Goal: Contribute content: Contribute content

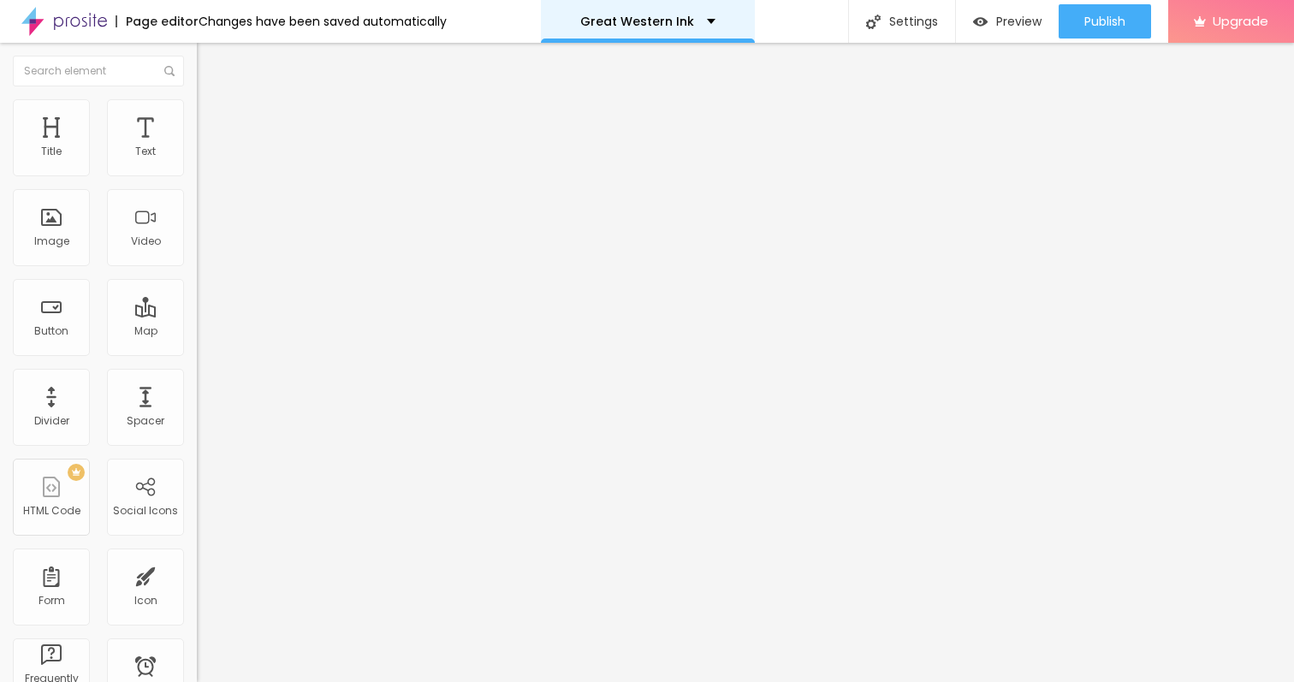
drag, startPoint x: 53, startPoint y: 238, endPoint x: 708, endPoint y: 4, distance: 694.9
click at [39, 246] on div "Image" at bounding box center [51, 241] width 35 height 12
click at [197, 147] on span "Add image" at bounding box center [232, 140] width 70 height 15
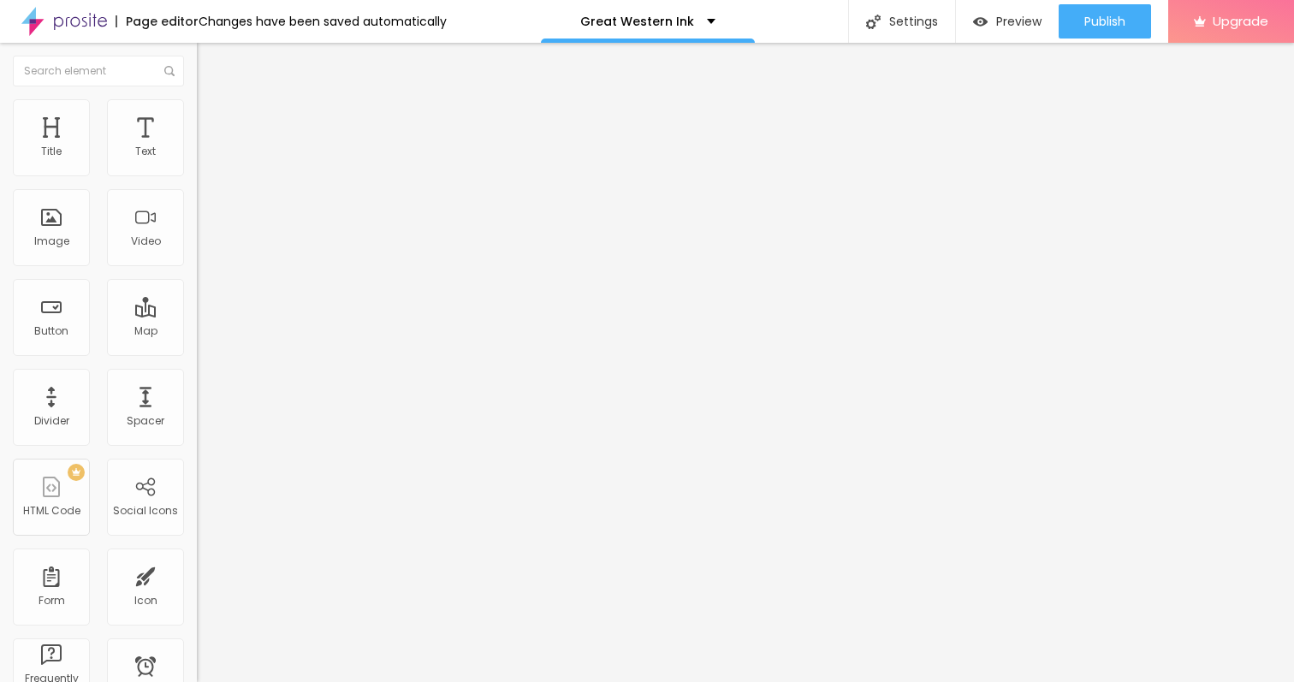
click at [197, 101] on img at bounding box center [204, 106] width 15 height 15
type input "50"
click at [197, 175] on input "range" at bounding box center [252, 169] width 110 height 14
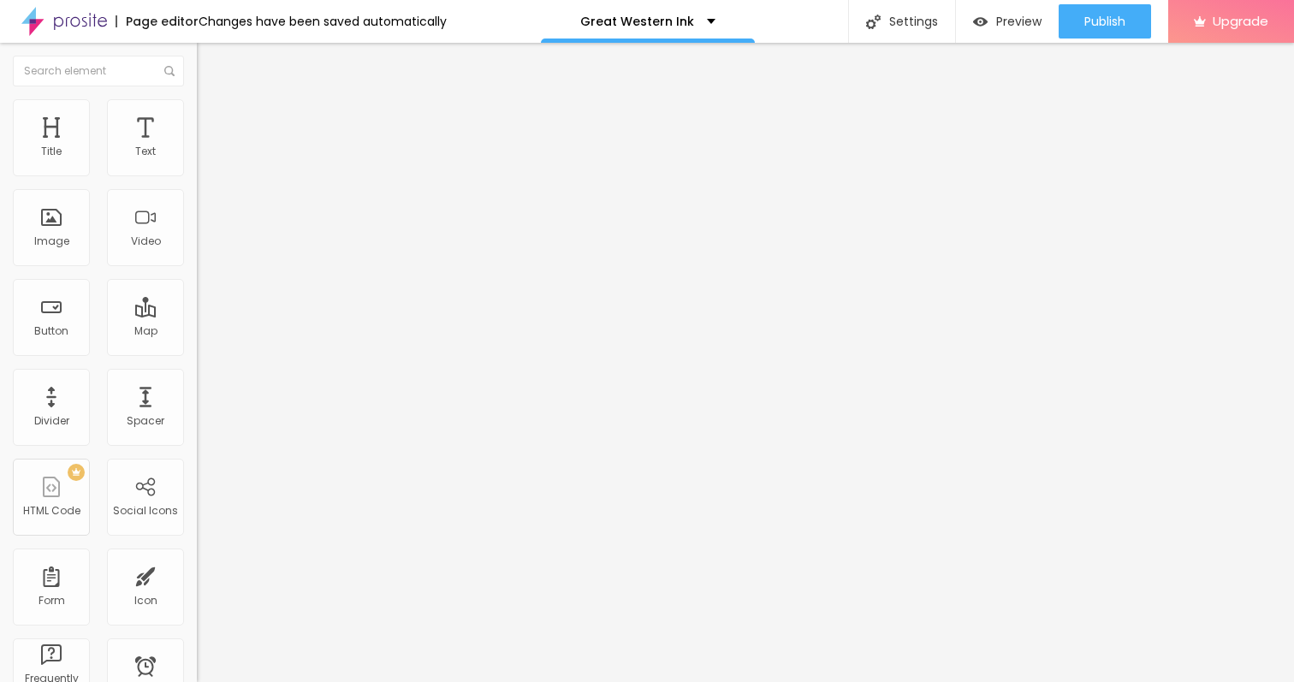
click at [197, 175] on input "range" at bounding box center [252, 169] width 110 height 14
type input "45"
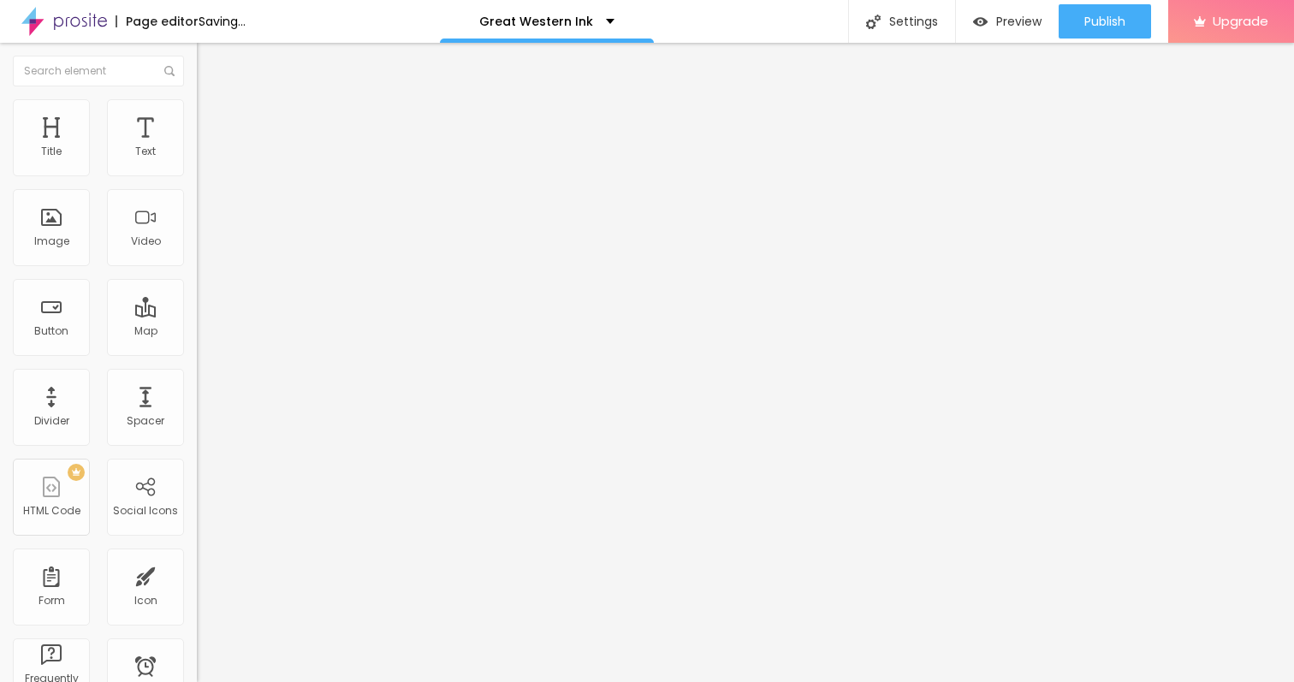
type input "50"
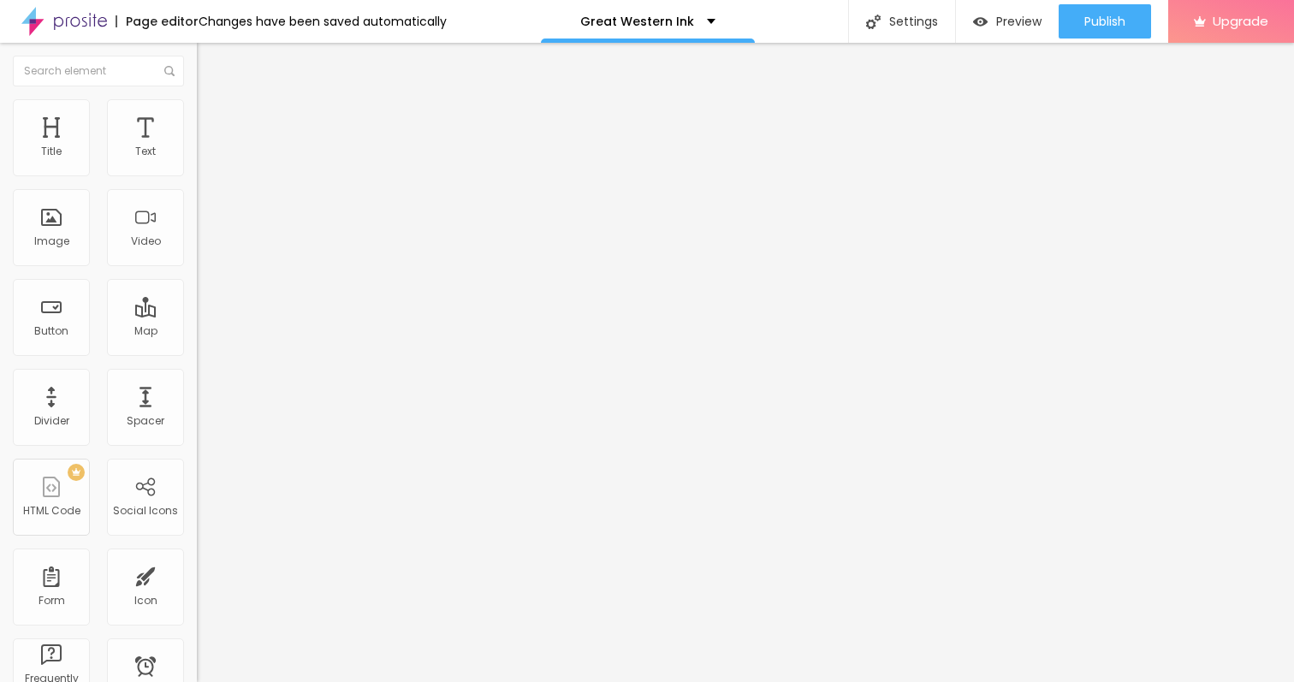
click at [197, 175] on input "range" at bounding box center [252, 169] width 110 height 14
click at [197, 116] on img at bounding box center [204, 123] width 15 height 15
type input "13"
type input "14"
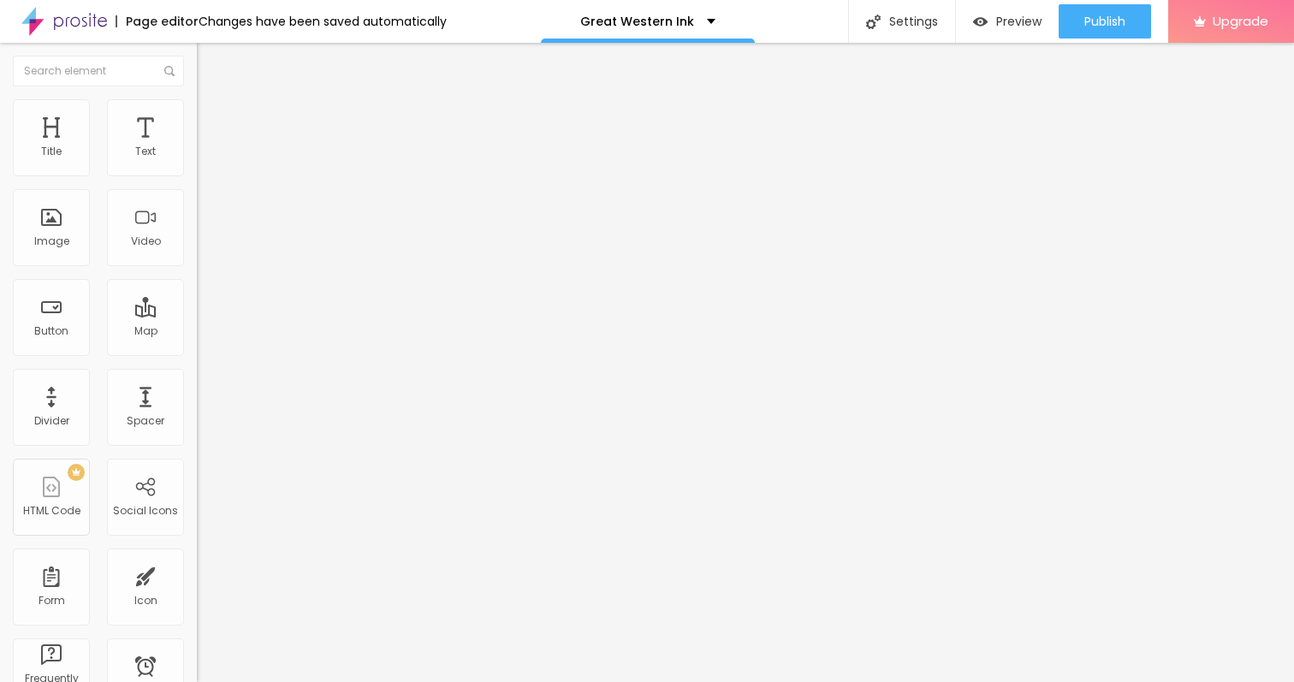
type input "14"
type input "15"
type input "16"
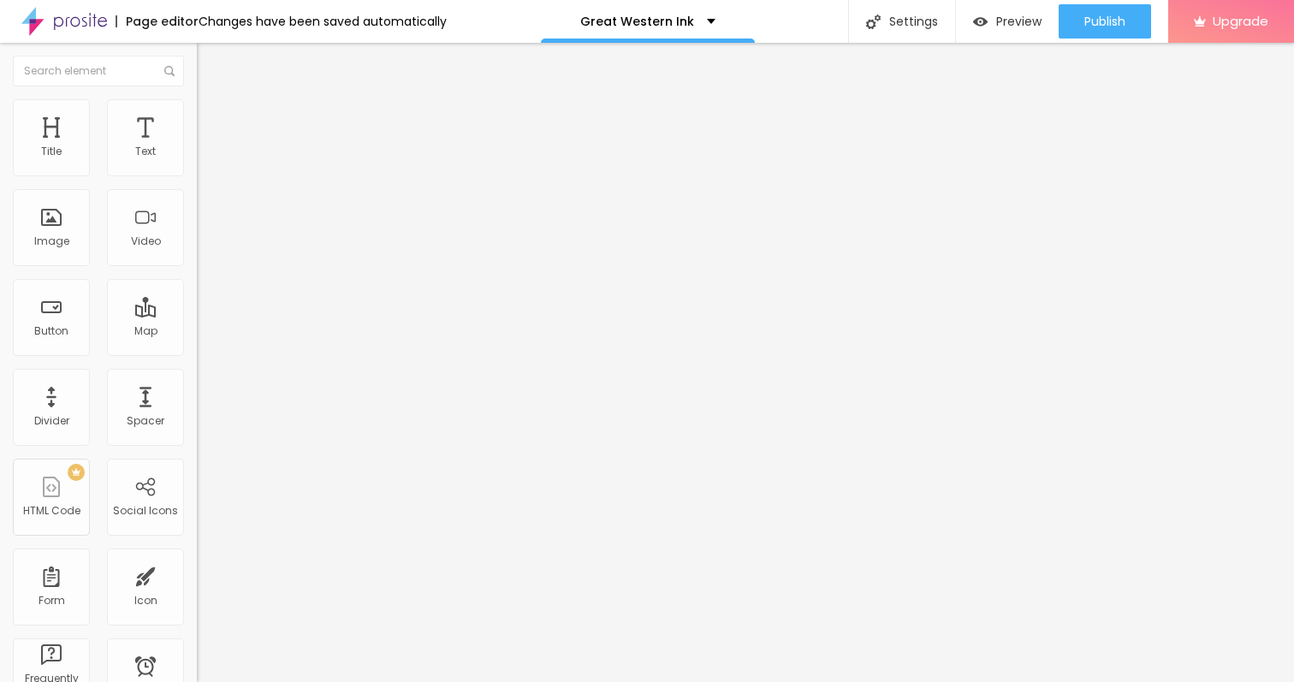
type input "17"
click at [197, 332] on input "range" at bounding box center [252, 339] width 110 height 14
type input "11"
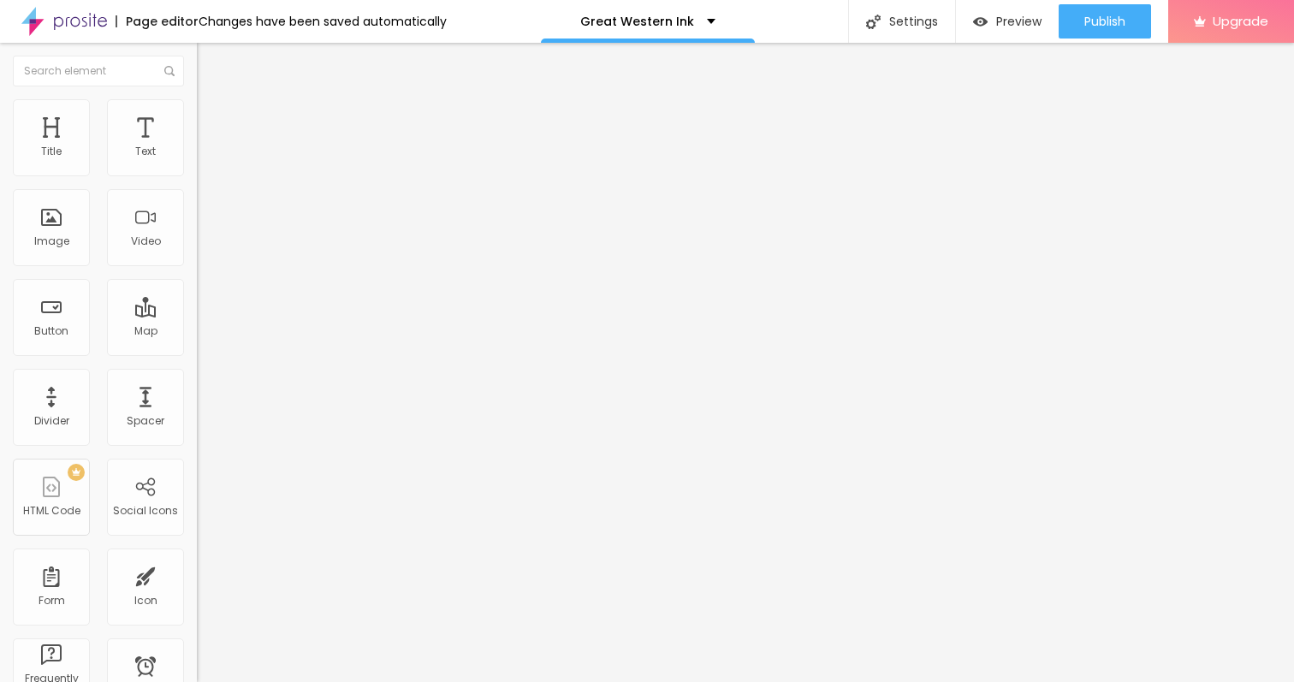
type input "11"
type input "12"
type input "13"
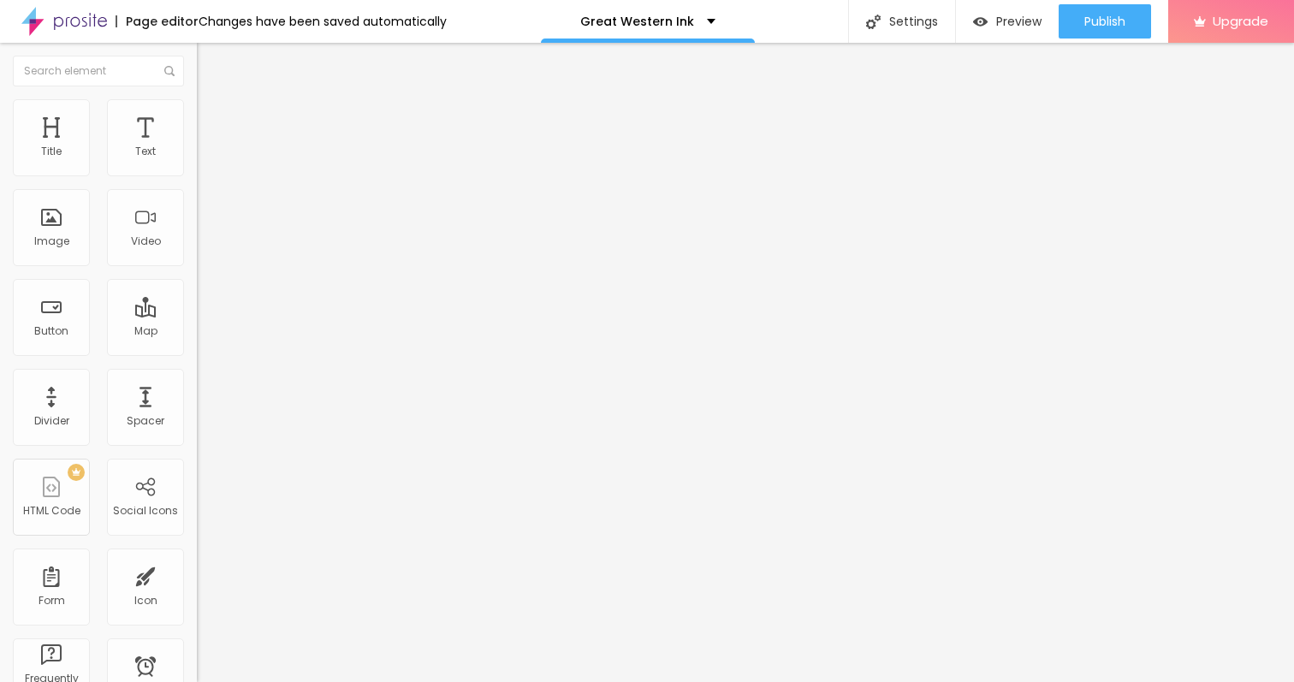
type input "14"
type input "15"
type input "16"
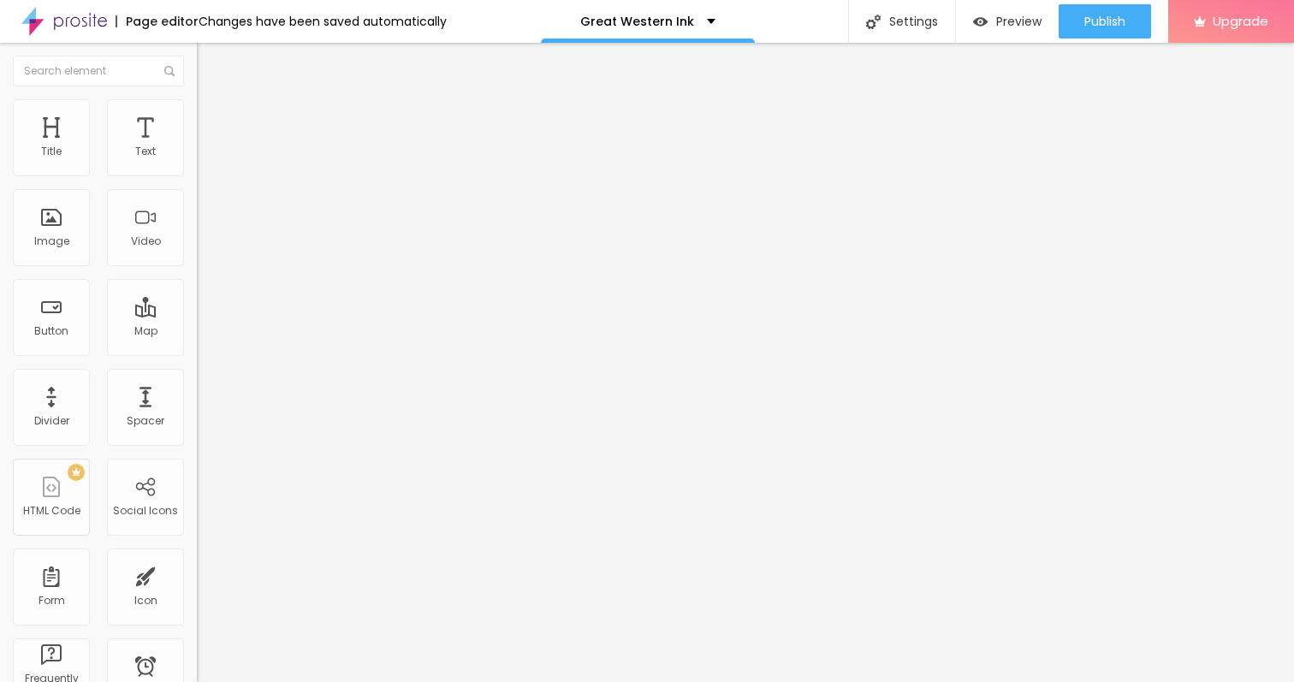
type input "16"
type input "17"
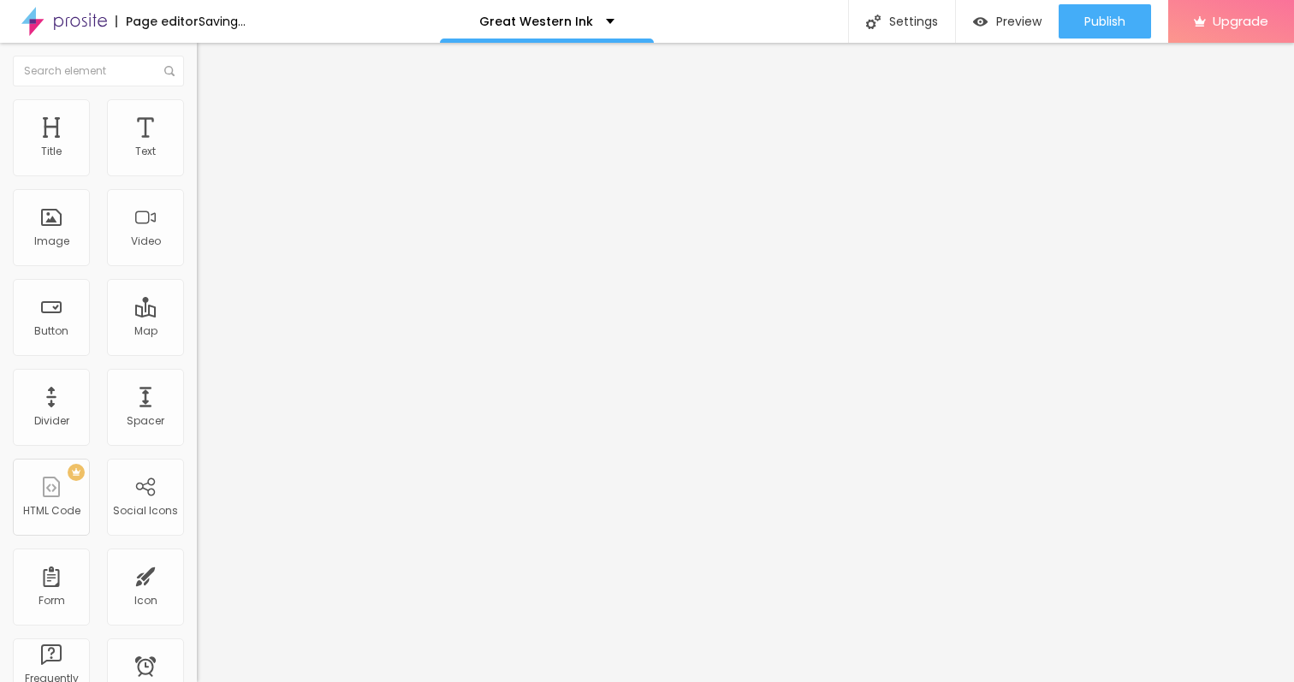
type input "17"
click at [197, 574] on input "range" at bounding box center [252, 581] width 110 height 14
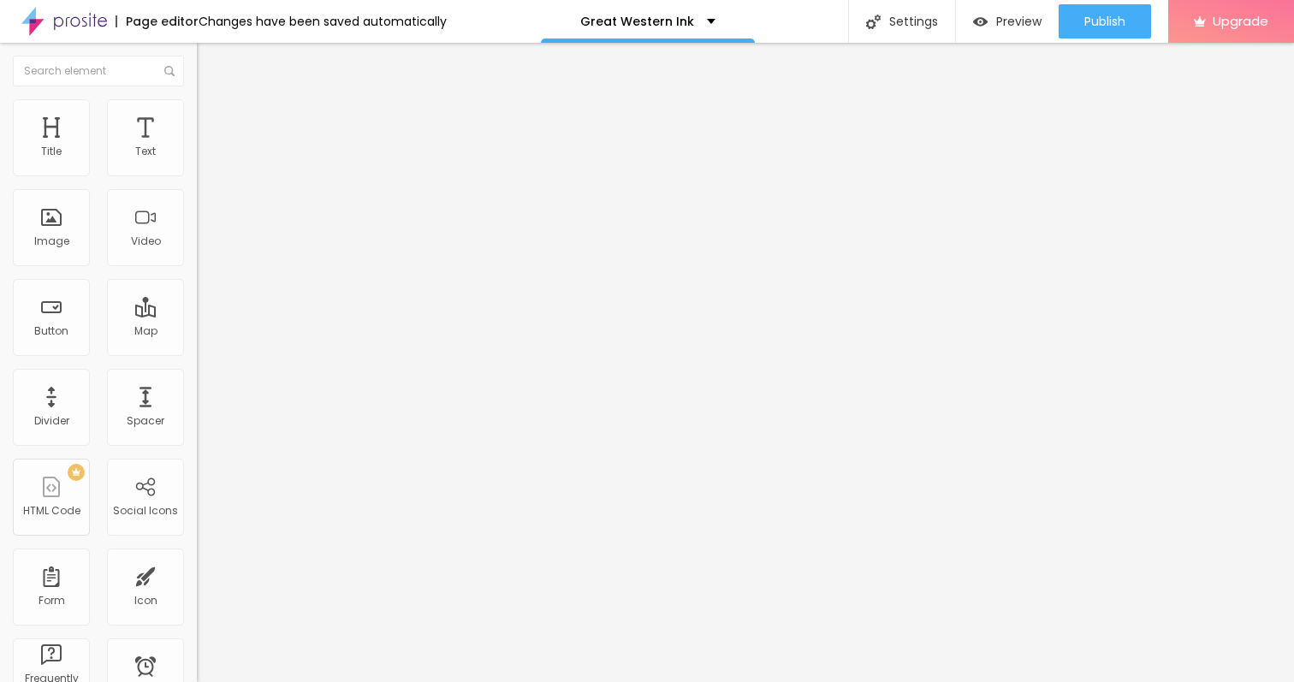
type input "19"
type input "18"
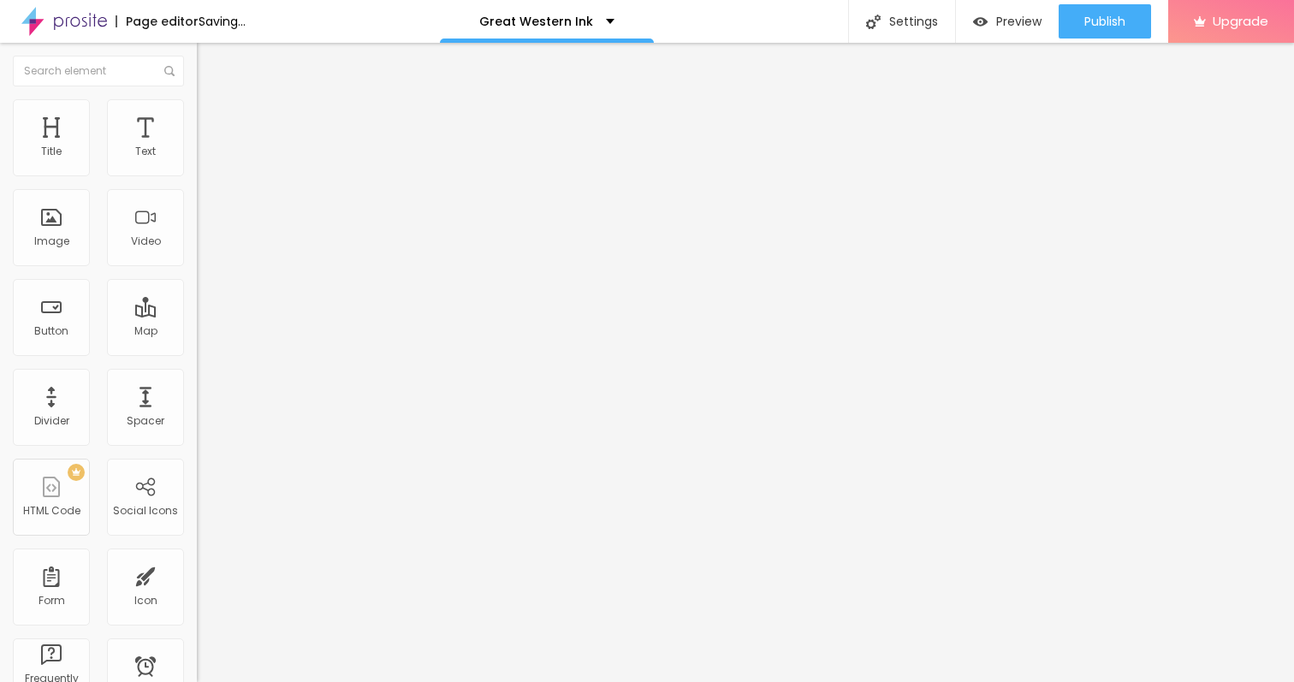
click at [197, 332] on input "range" at bounding box center [252, 339] width 110 height 14
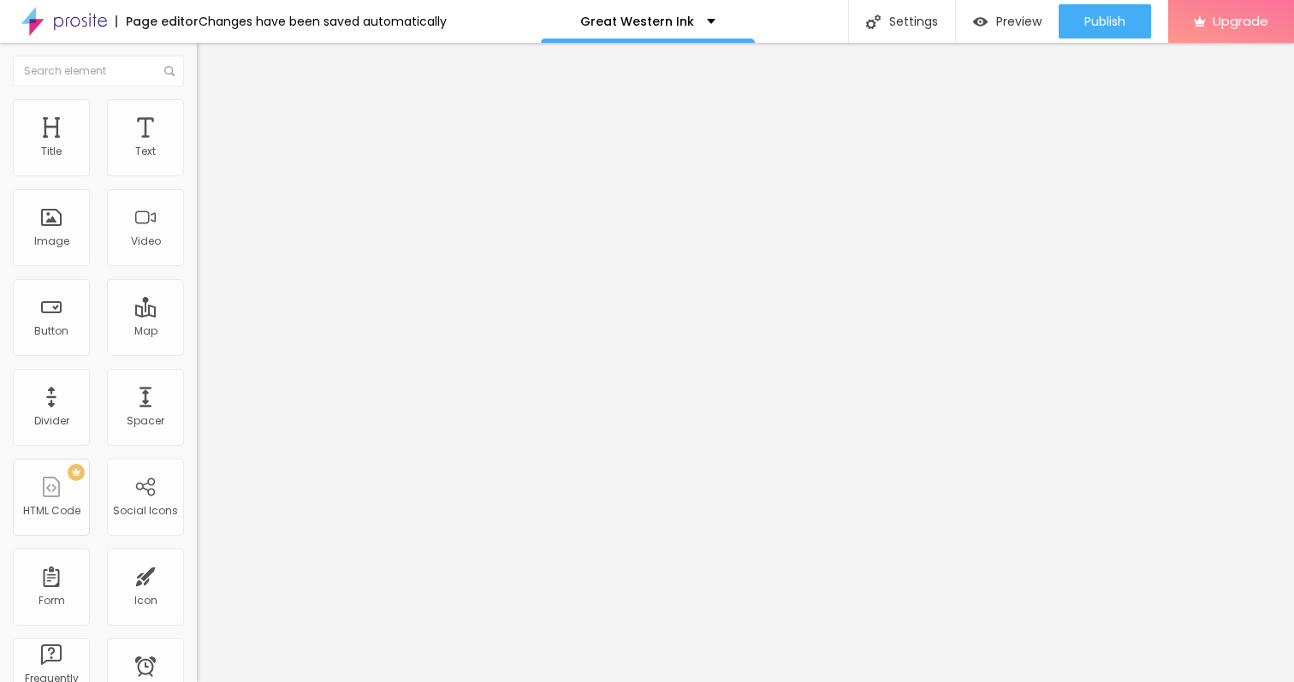
type input "19"
type input "20"
type input "21"
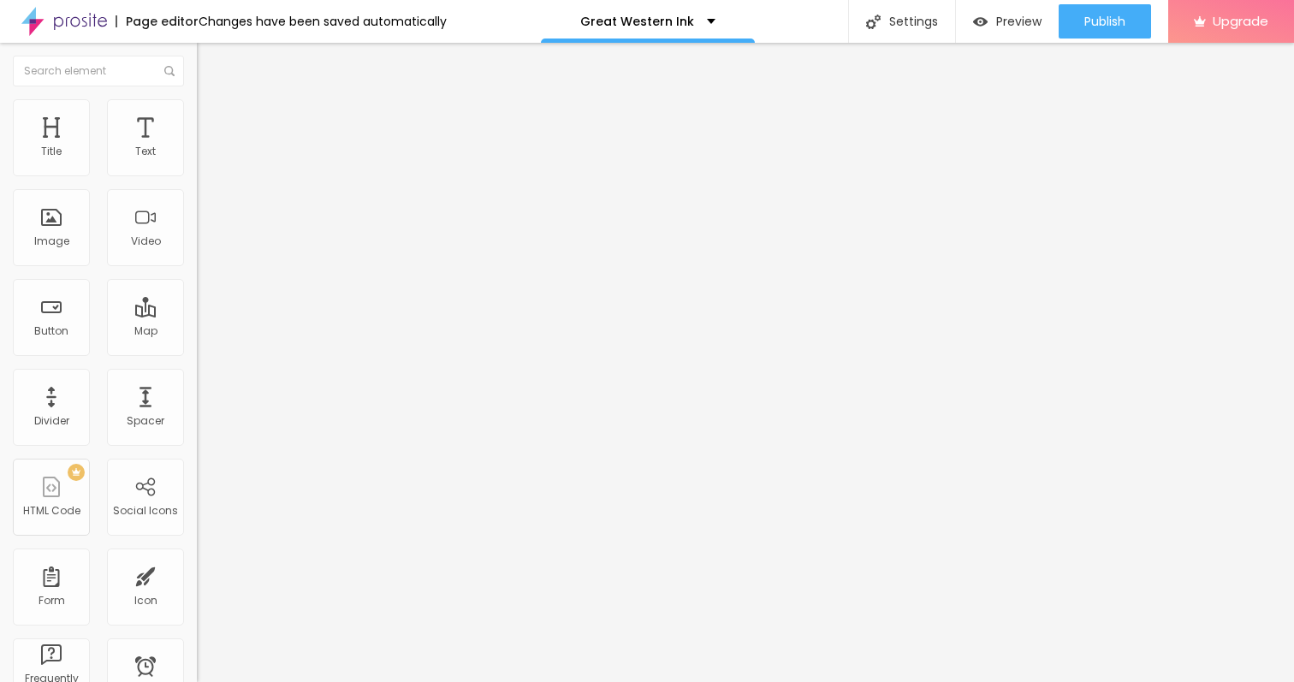
type input "21"
type input "22"
type input "23"
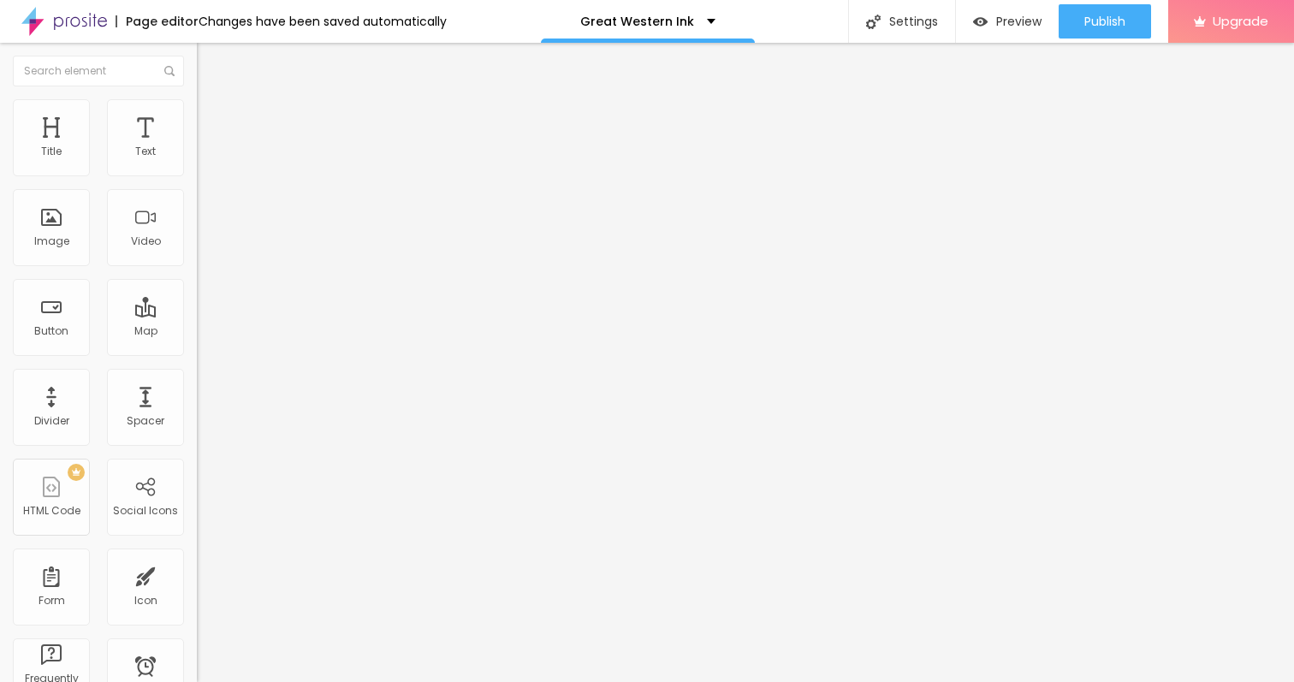
type input "22"
type input "21"
type input "20"
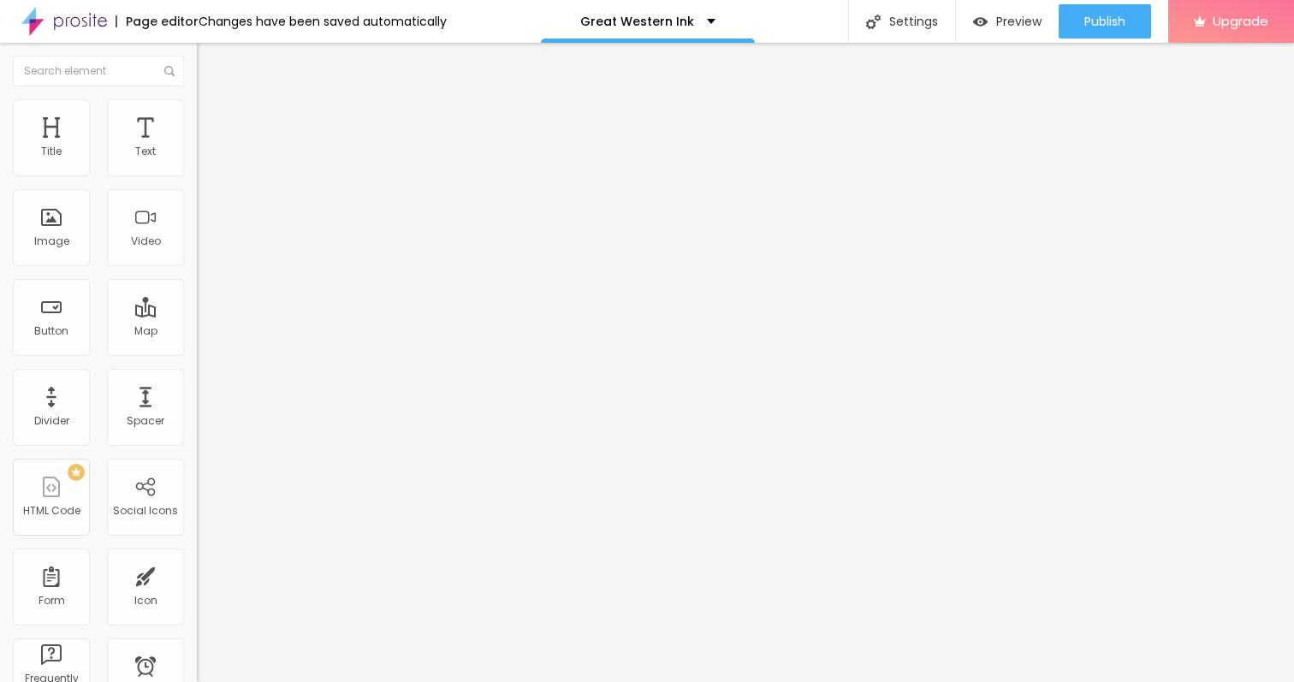
type input "20"
type input "19"
type input "18"
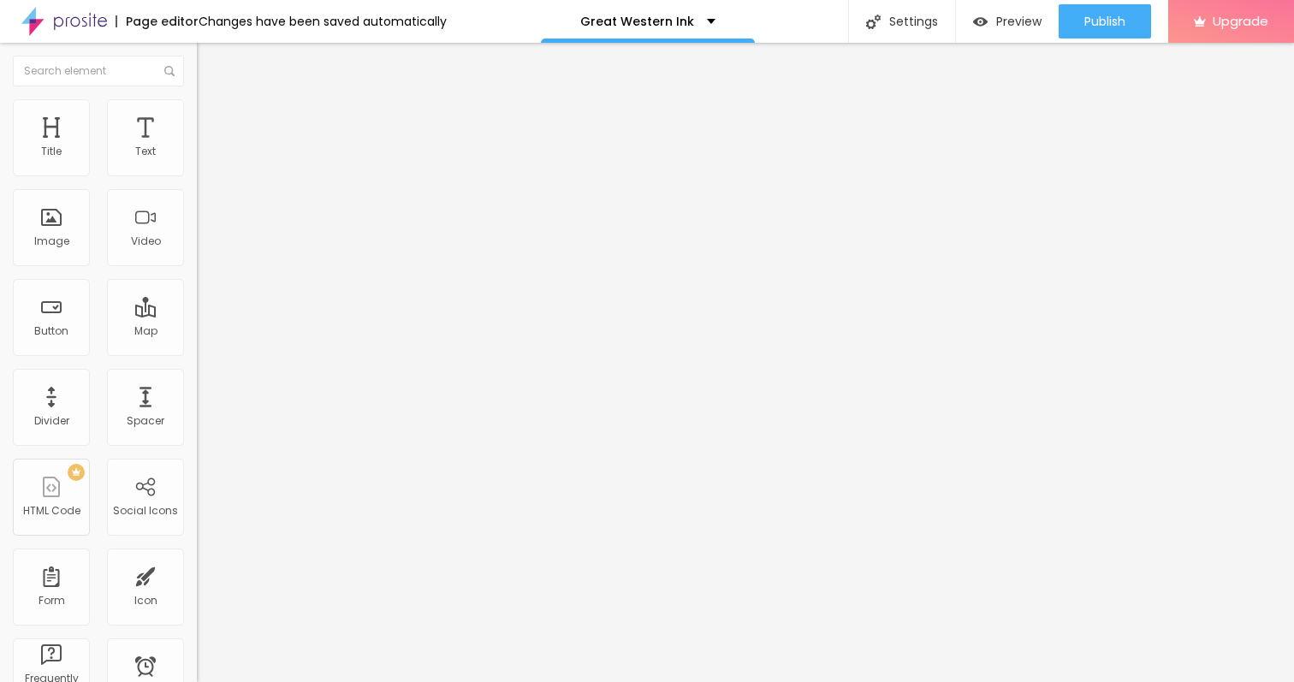
type input "17"
type input "16"
type input "15"
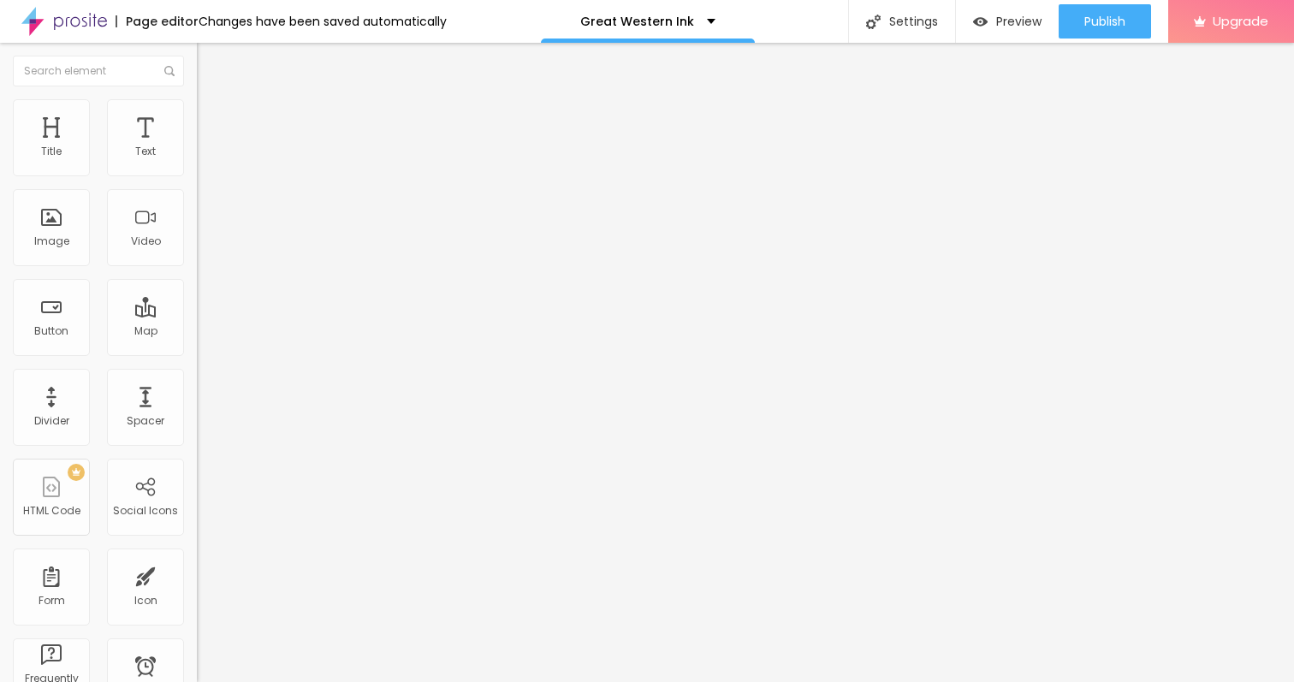
type input "15"
type input "14"
type input "13"
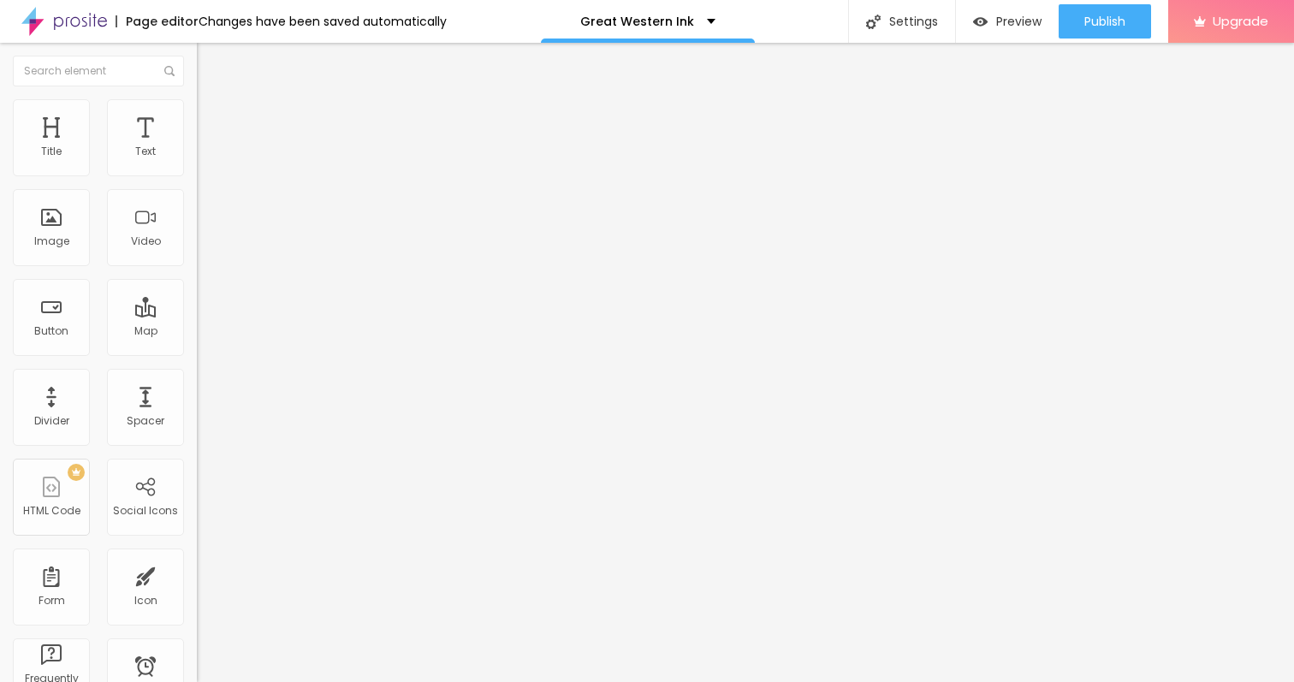
type input "12"
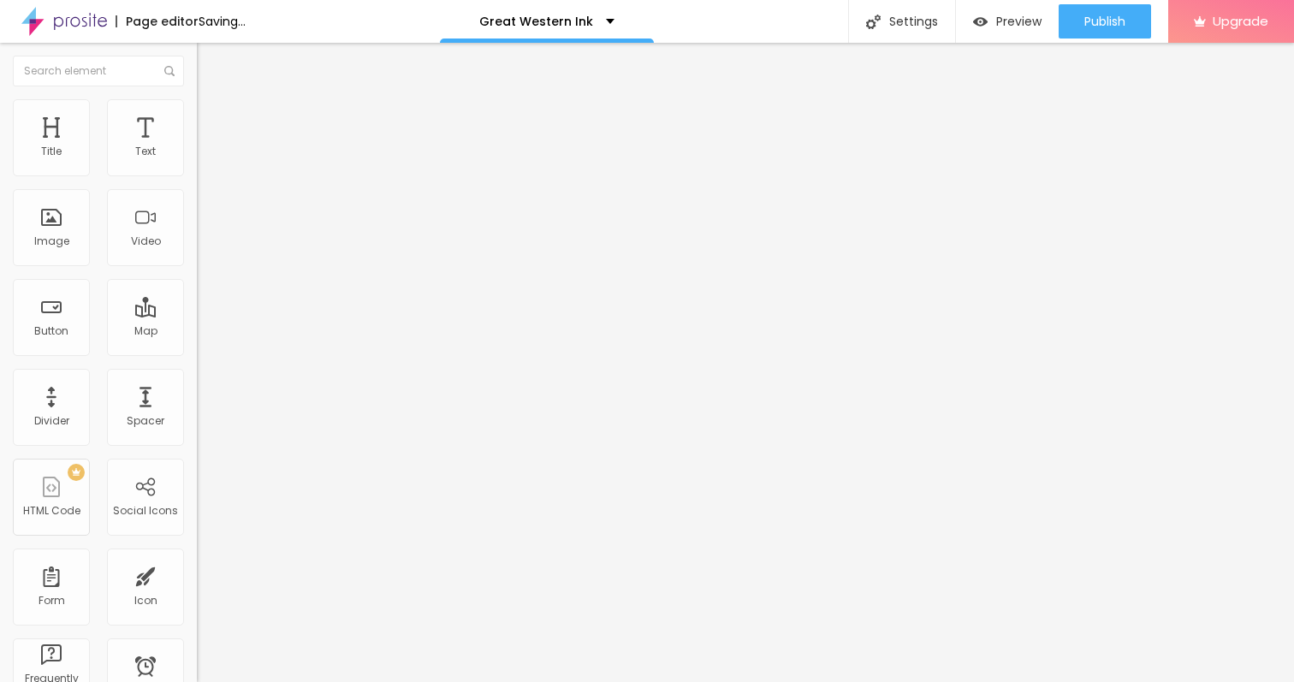
type input "12"
click at [197, 332] on input "range" at bounding box center [252, 339] width 110 height 14
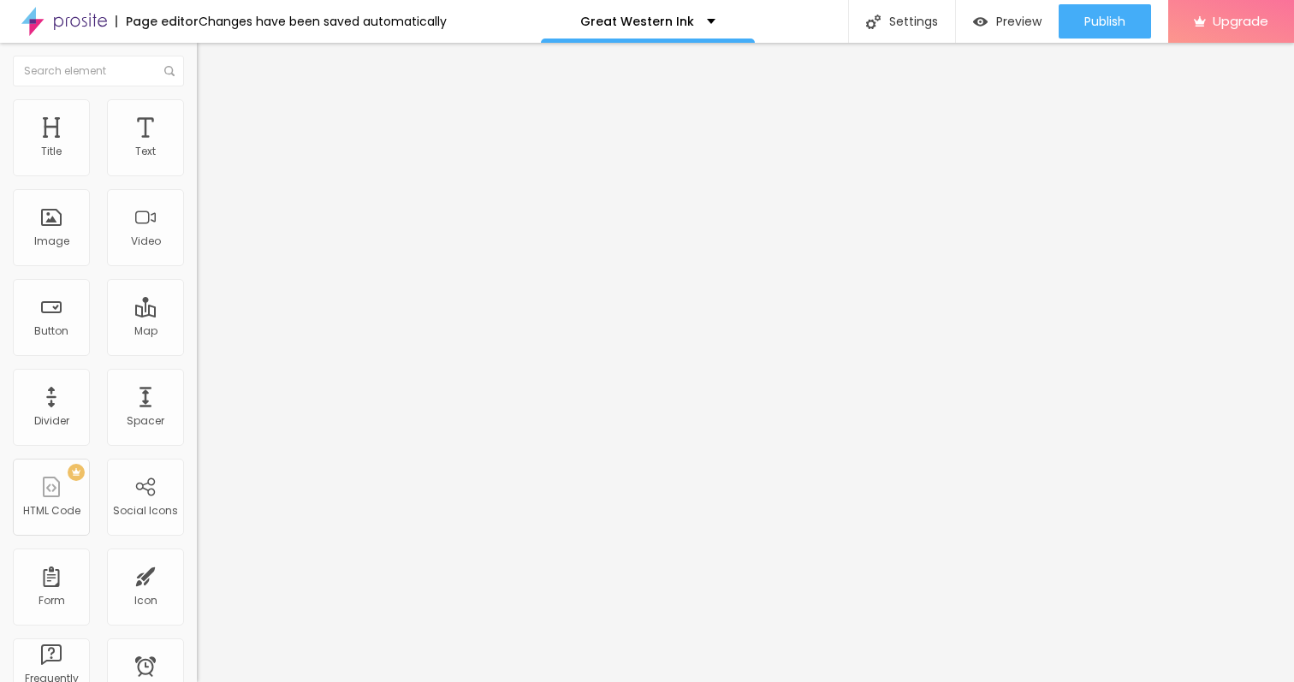
click at [212, 101] on span "Content" at bounding box center [233, 93] width 42 height 15
click at [197, 53] on button "Edit Image" at bounding box center [295, 62] width 197 height 39
click at [204, 159] on icon "button" at bounding box center [209, 154] width 10 height 10
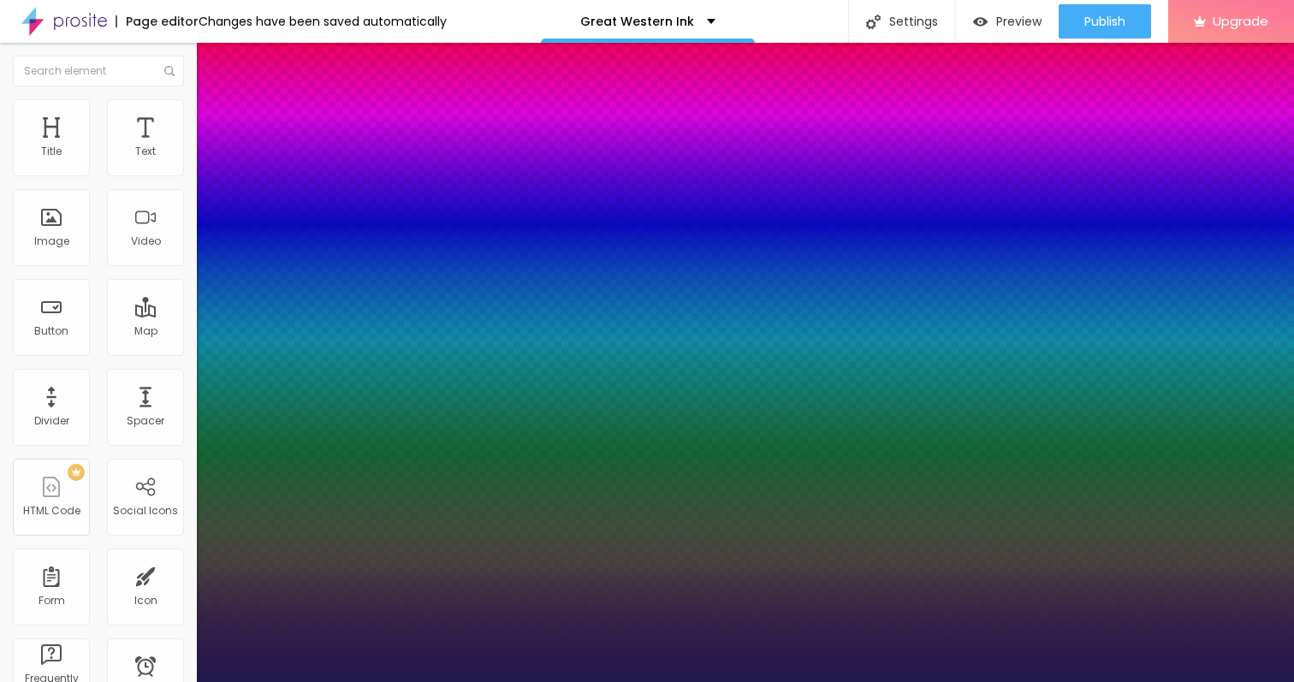
type input "16"
type input "1"
type input "18"
type input "1"
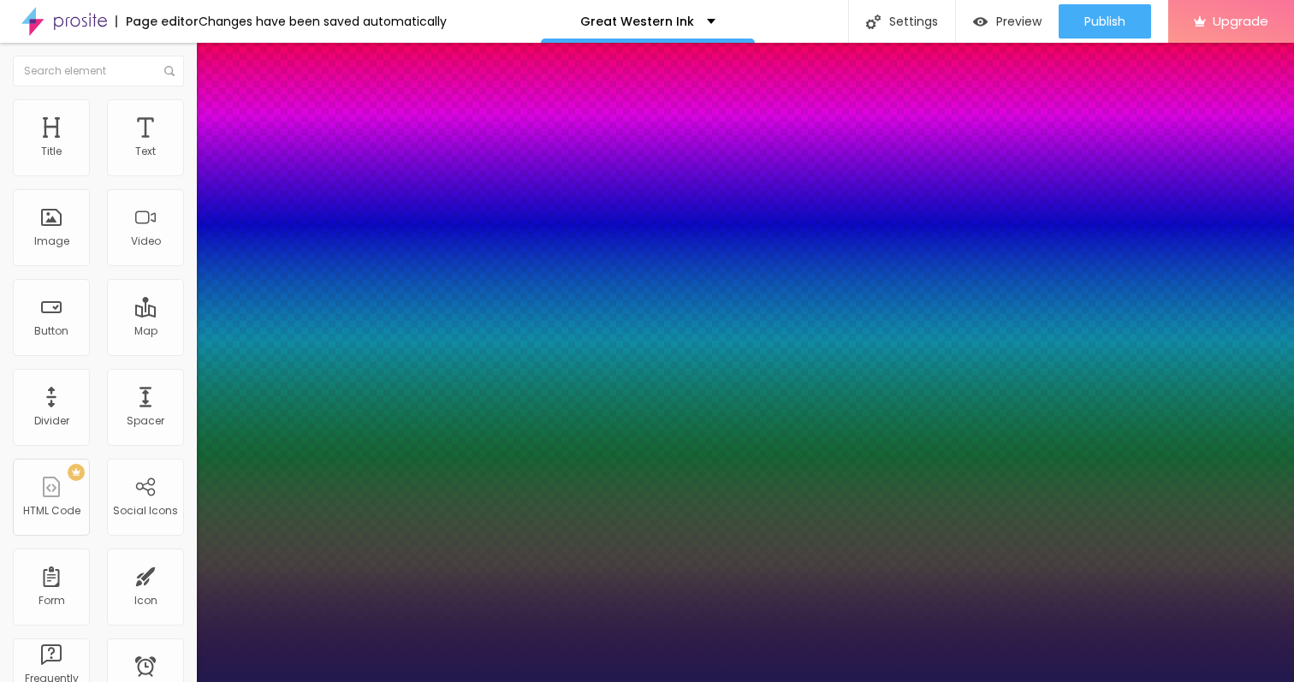
type input "19"
type input "1"
type input "20"
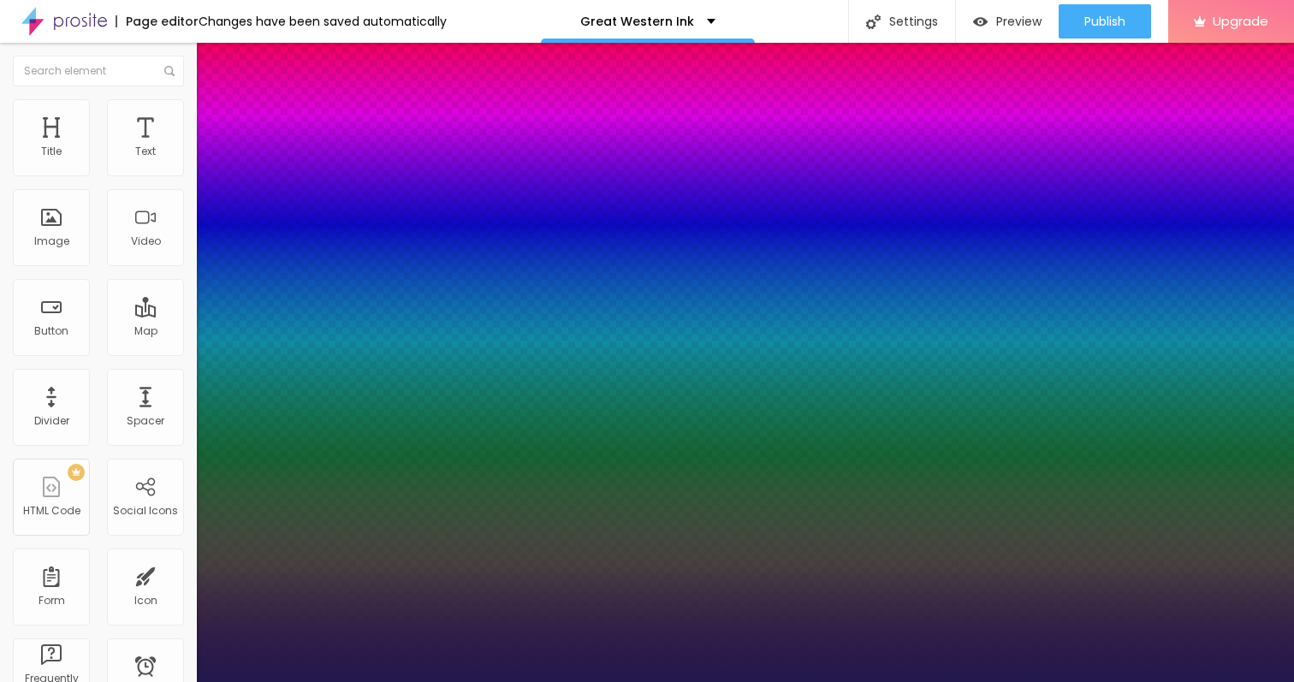
type input "1"
type input "22"
type input "1"
type input "24"
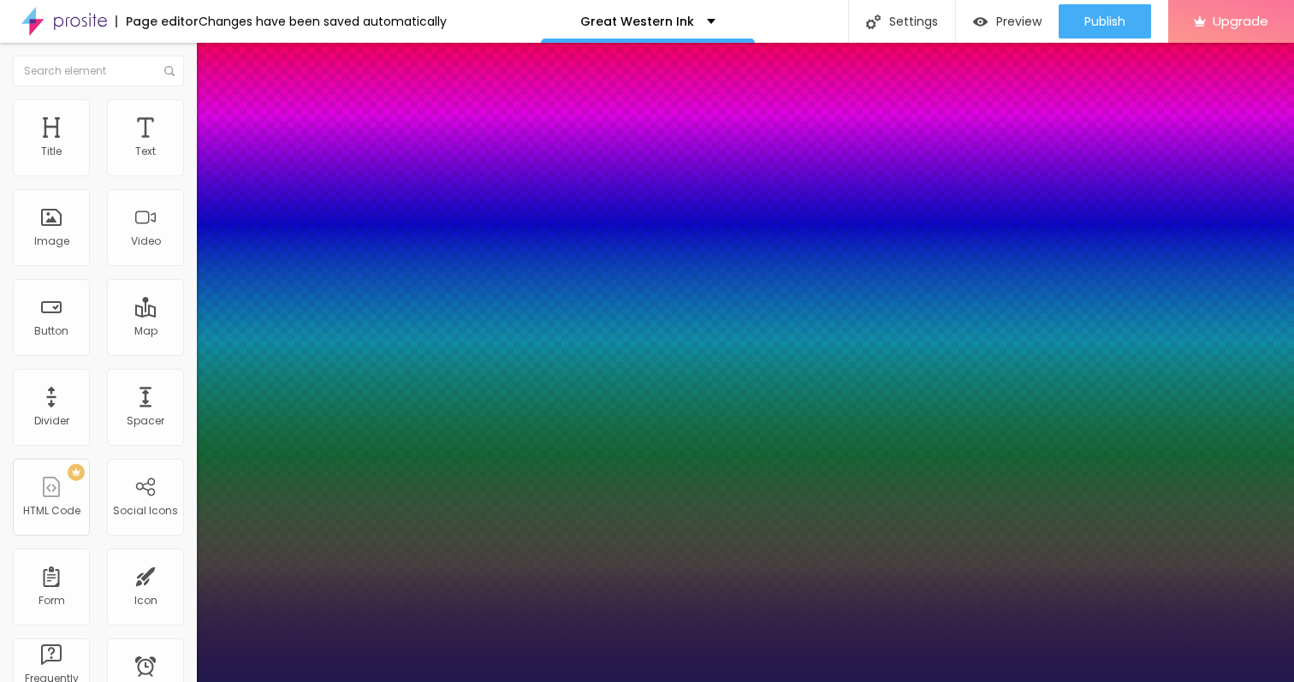
type input "24"
type input "1"
type input "23"
type input "1"
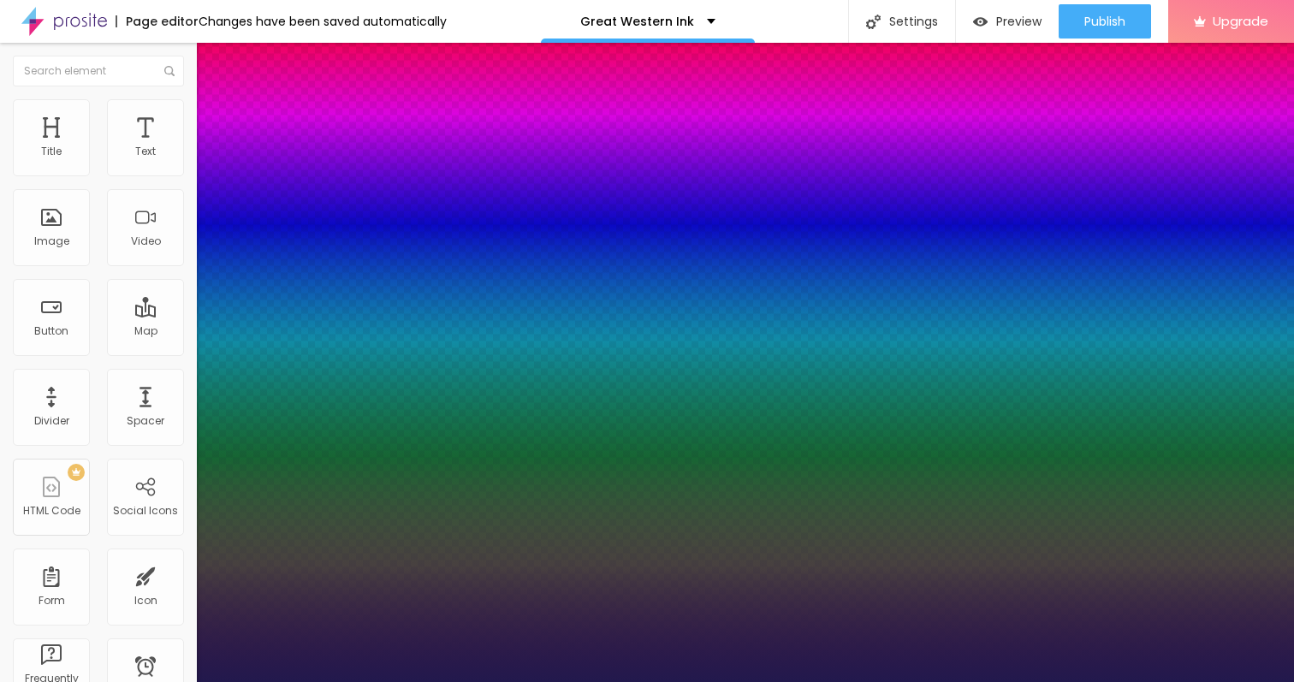
type input "22"
type input "1"
type input "21"
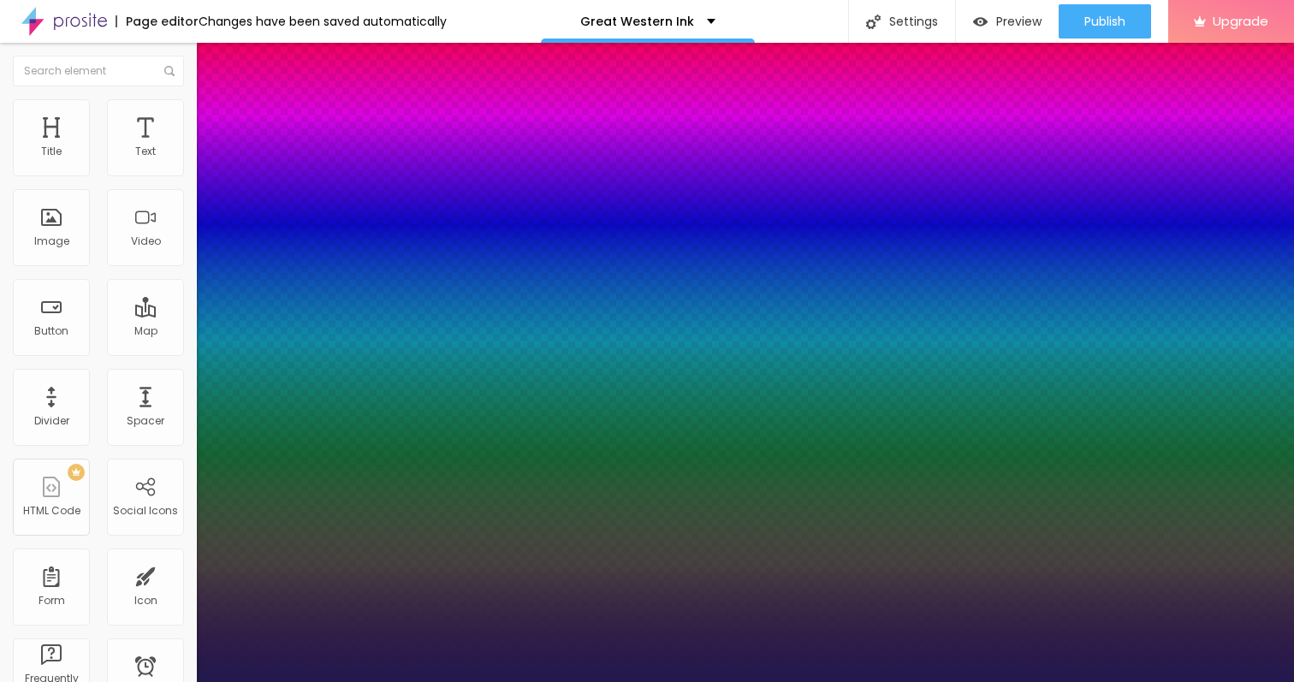
type input "1"
type input "20"
type input "1"
type input "19"
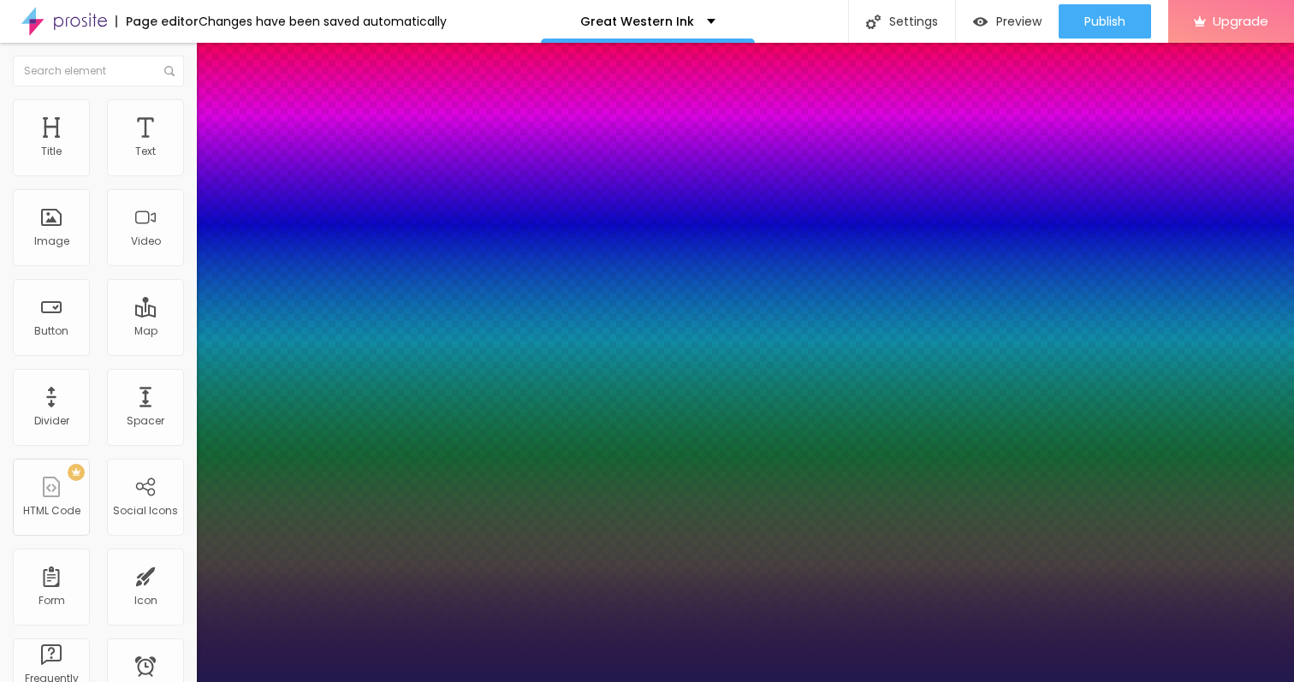
type input "19"
type input "1"
type input "18"
type input "1"
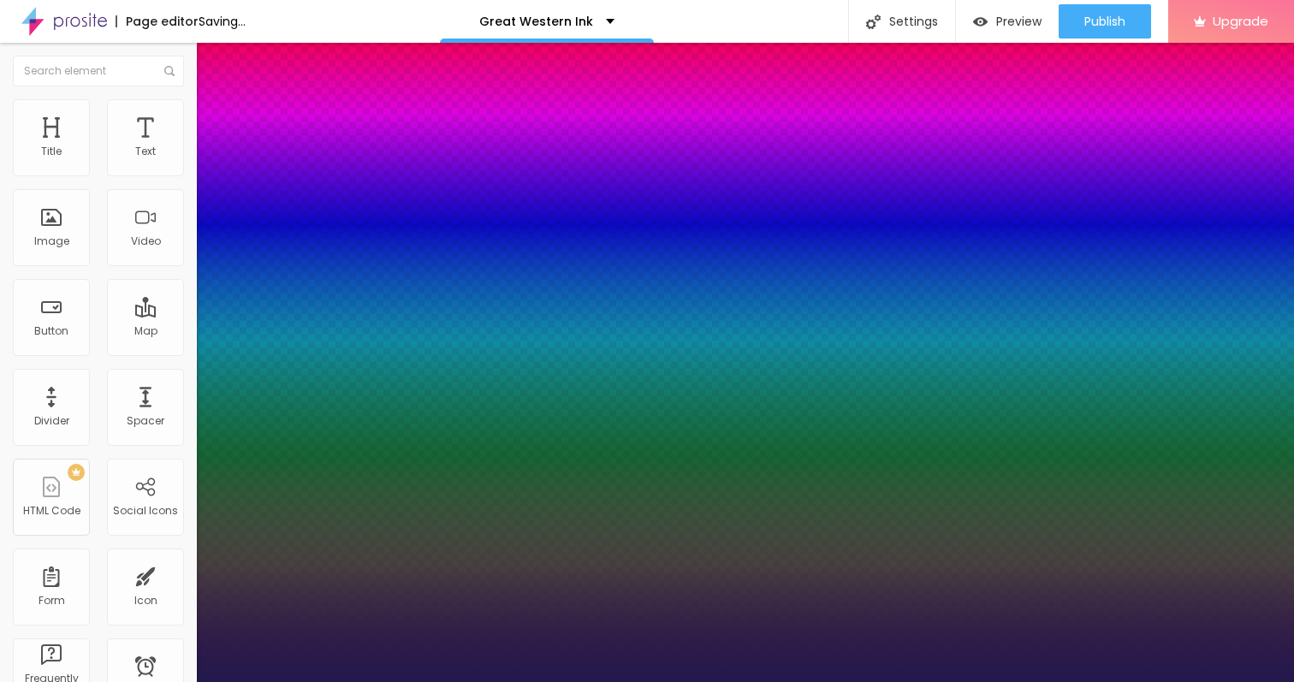
type input "18"
type input "1"
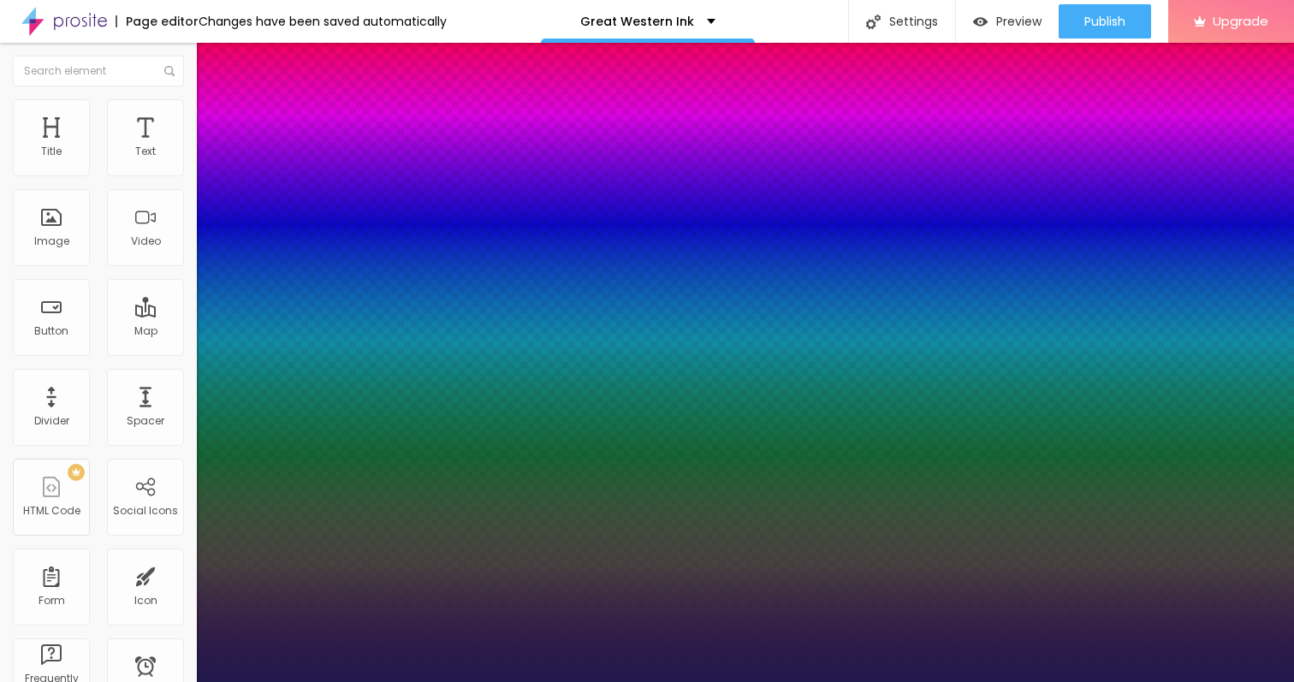
type input "0.2"
type input "1"
type input "0.3"
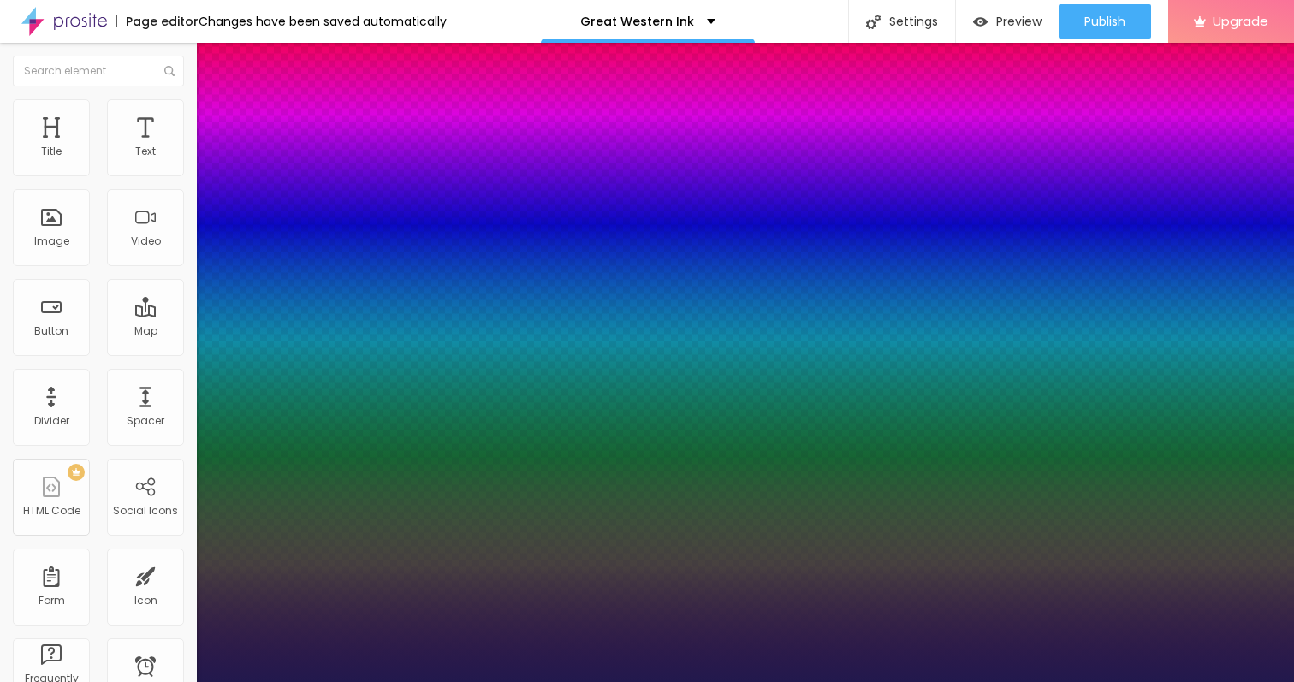
type input "1"
type input "0.4"
type input "1"
type input "0.5"
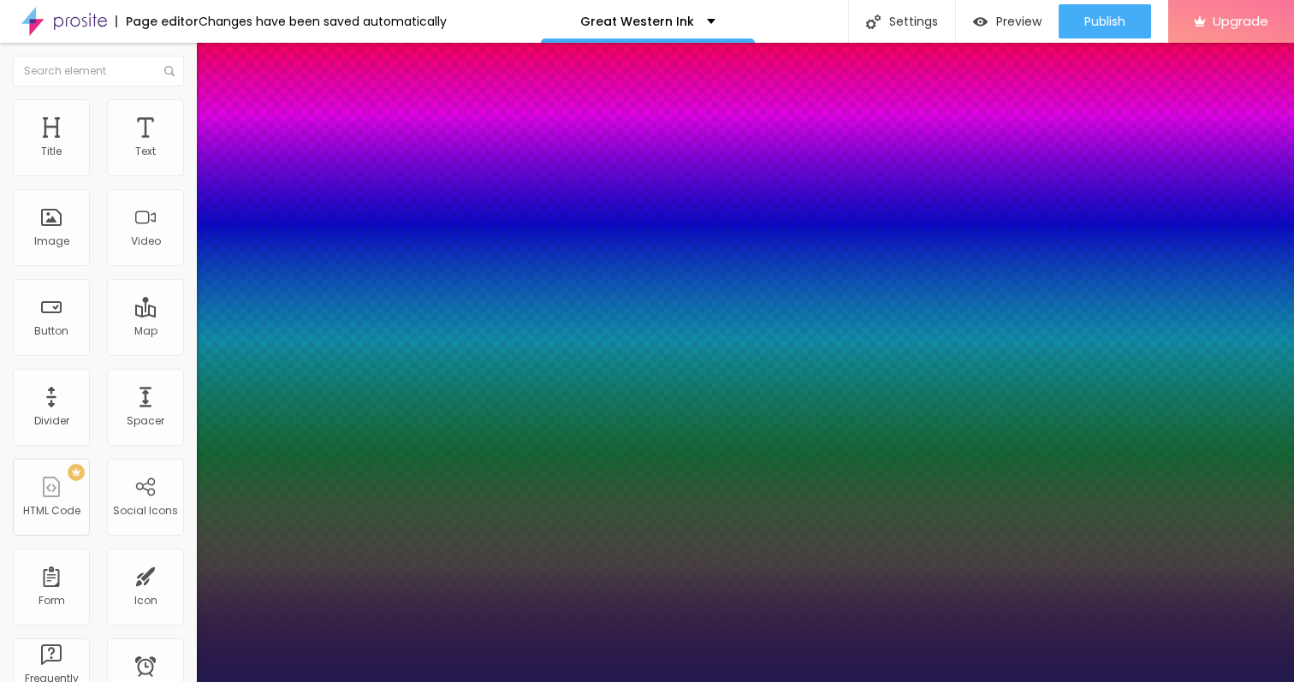
type input "0.5"
type input "1"
type input "0.6"
type input "1"
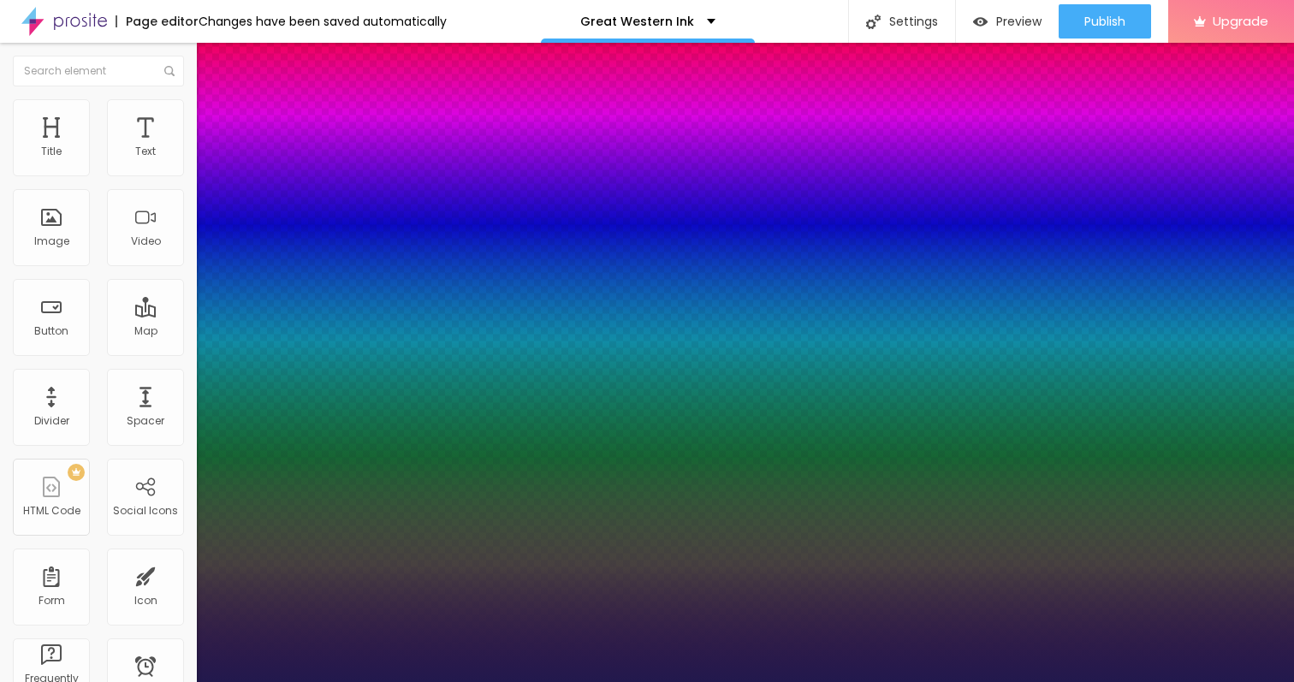
type input "0.7"
type input "1"
type input "0.8"
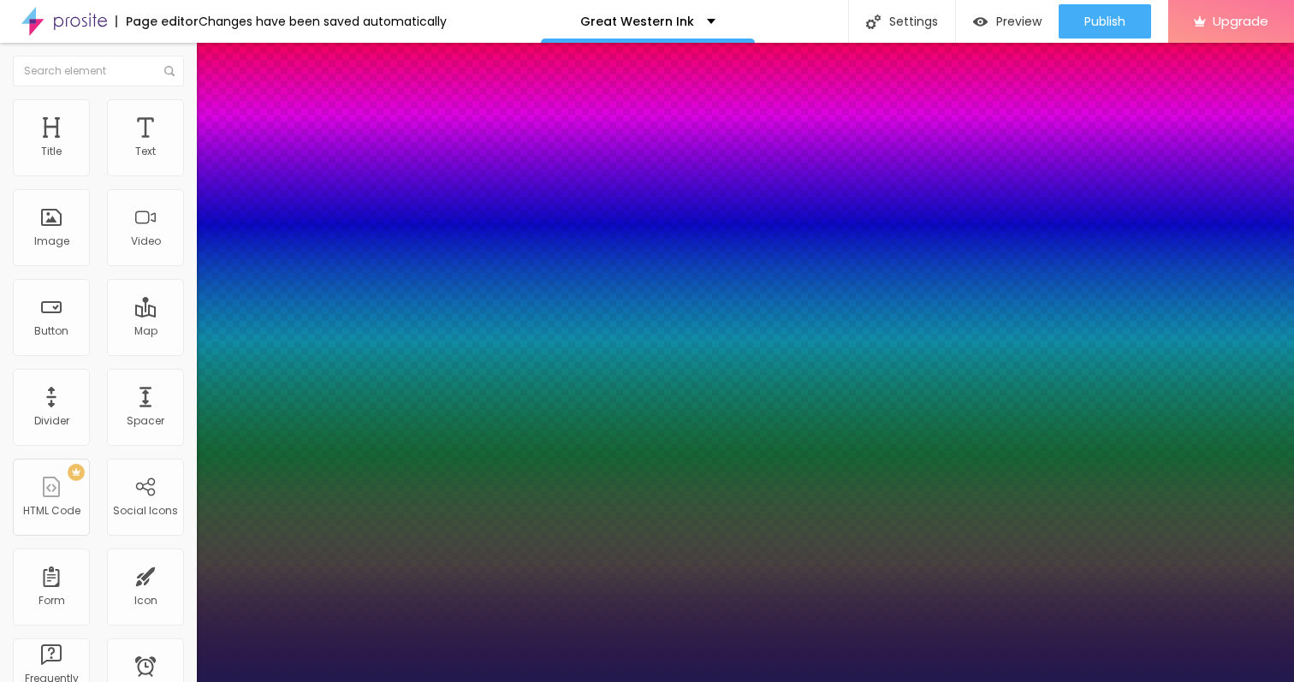
type input "1"
type input "0.9"
type input "1"
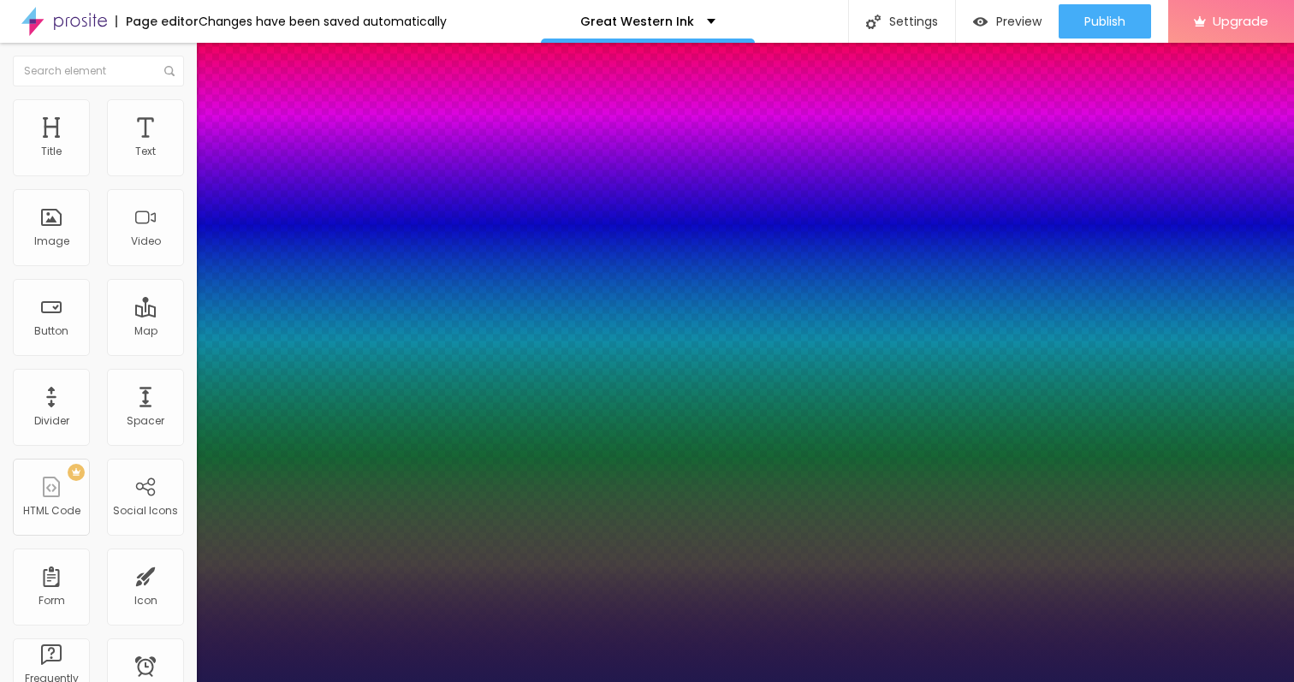
type input "1"
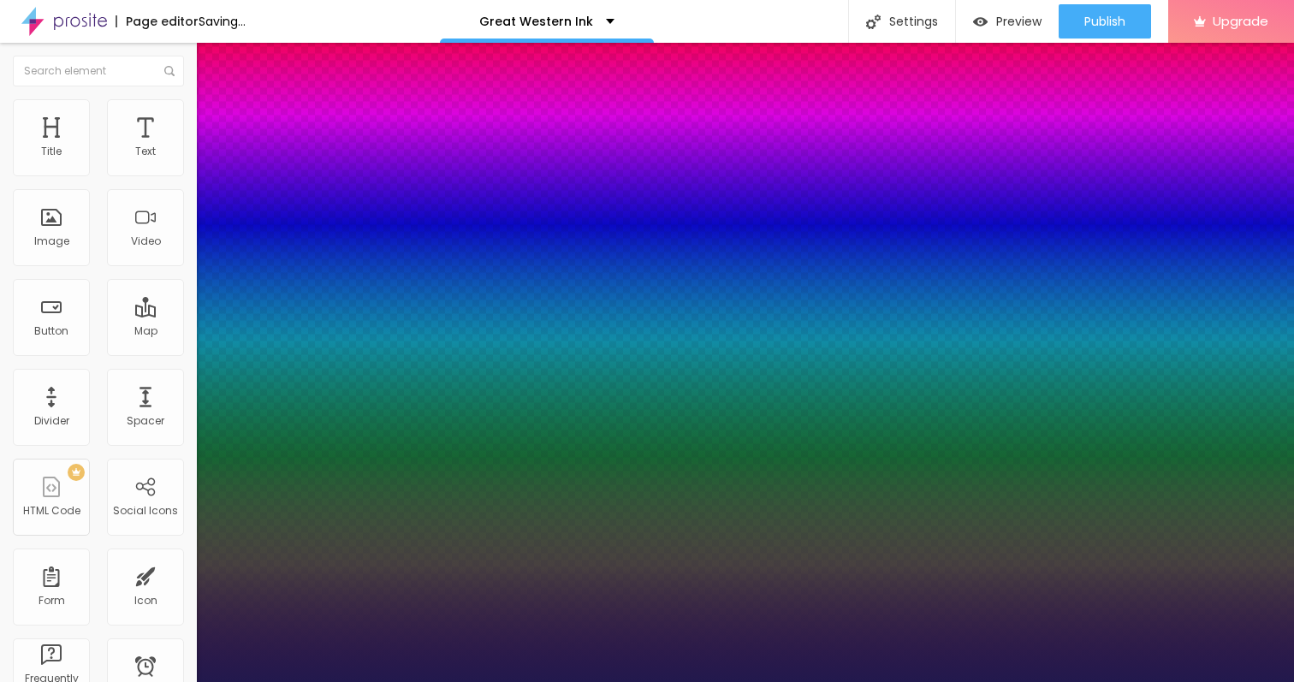
type input "1.1"
type input "1"
type input "1.2"
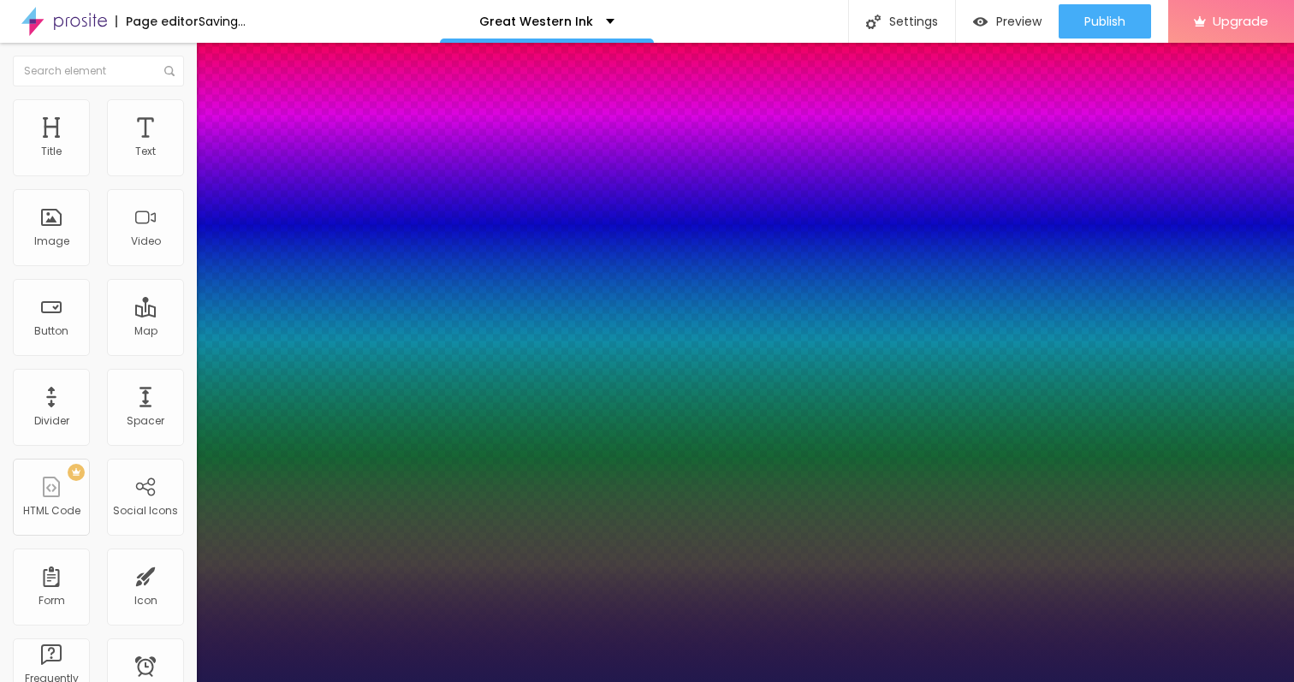
type input "1"
type input "1.3"
type input "1"
type input "1.4"
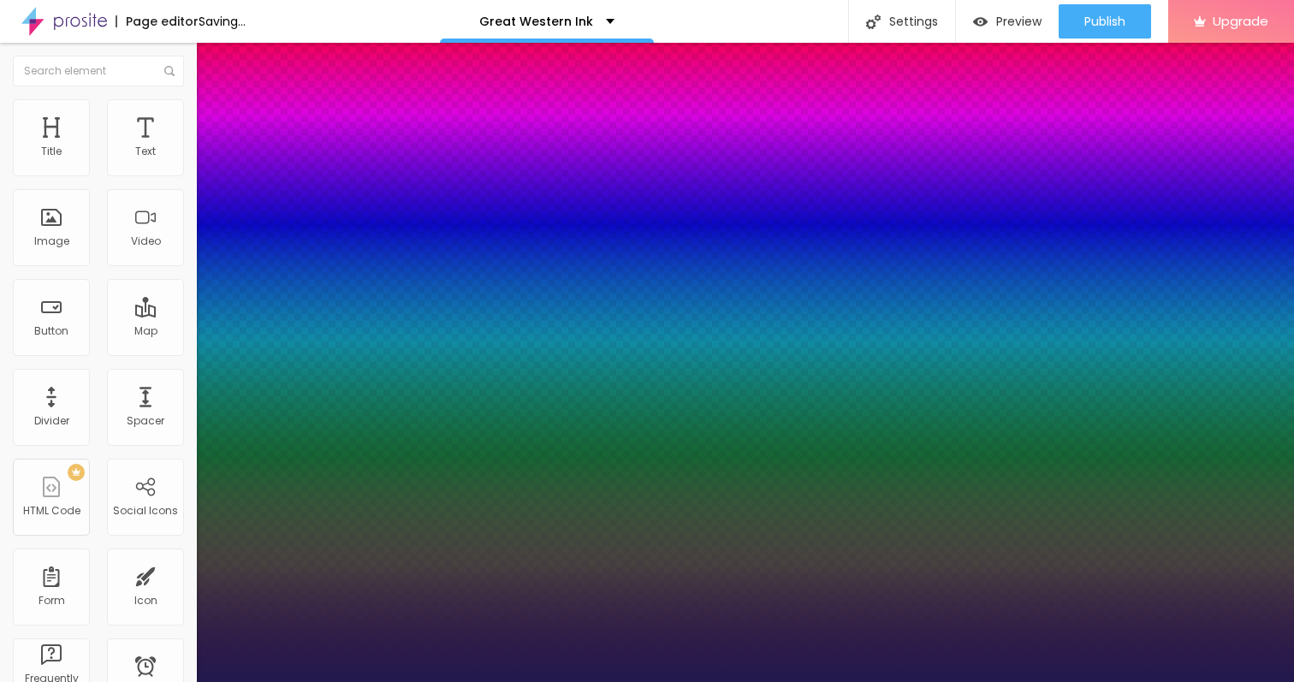
type input "1.4"
type input "1"
type input "1.5"
type input "1"
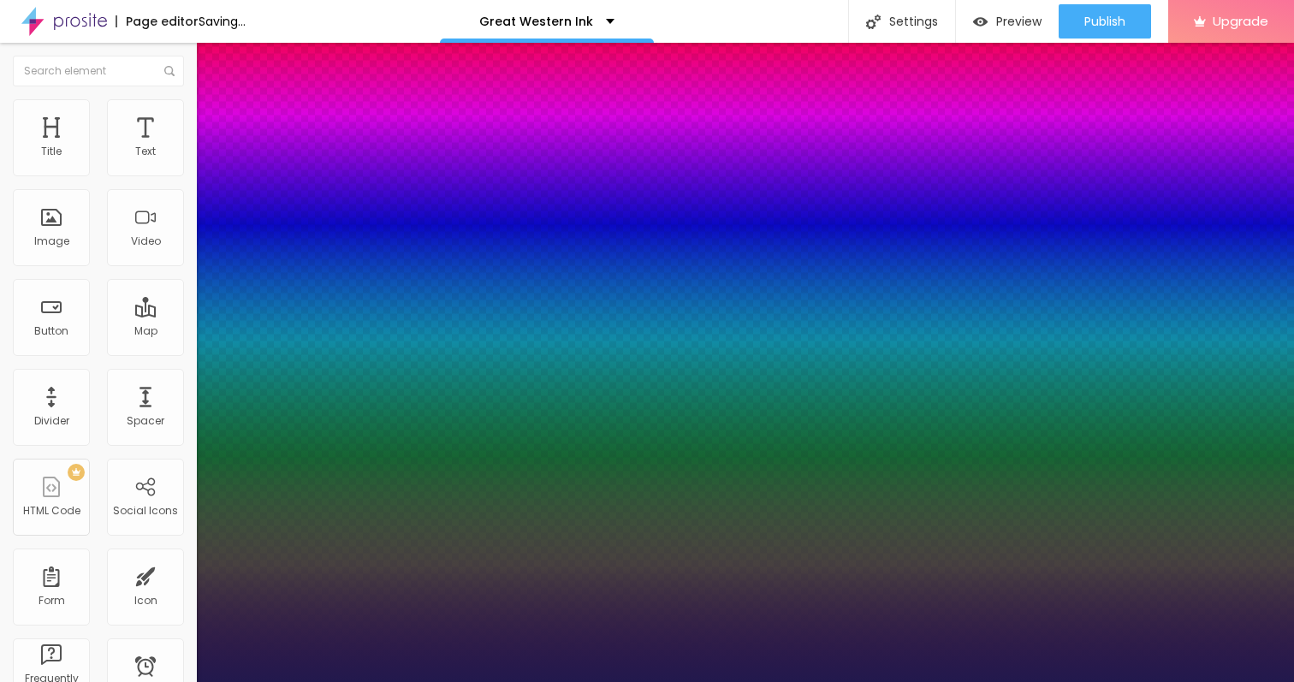
type input "1.6"
type input "1"
type input "1.7"
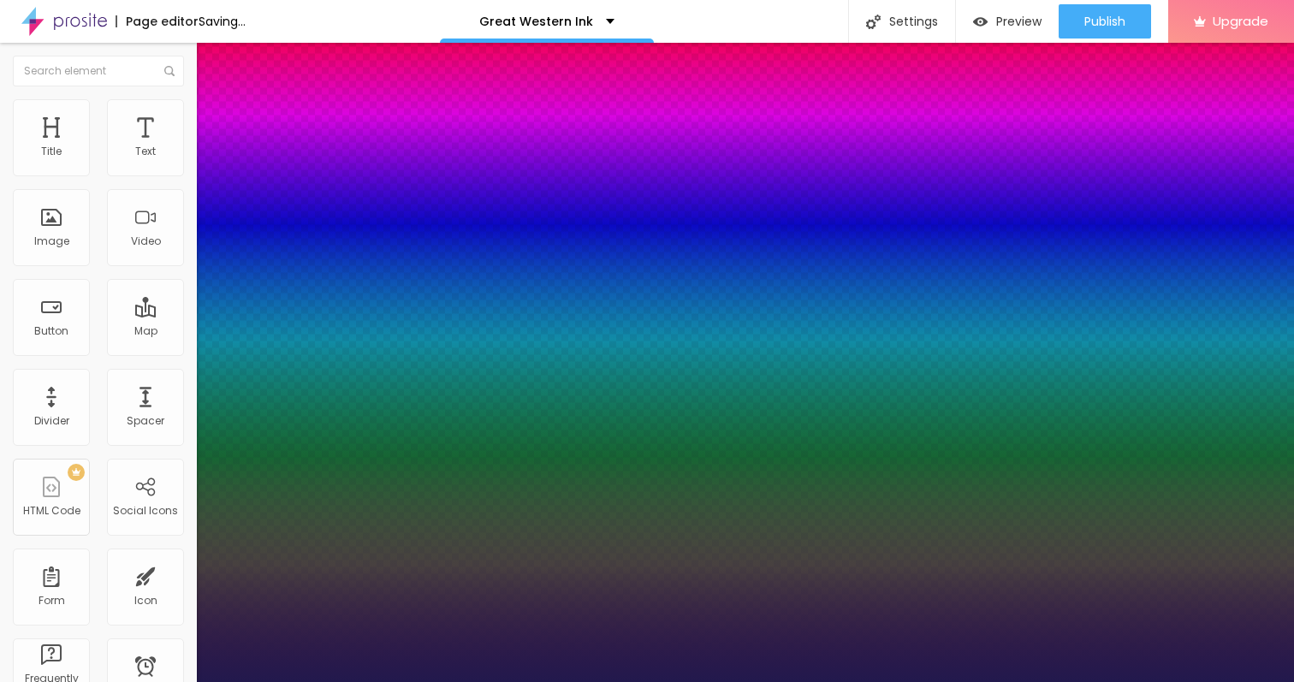
type input "1"
type input "1.8"
type input "1"
type input "1.9"
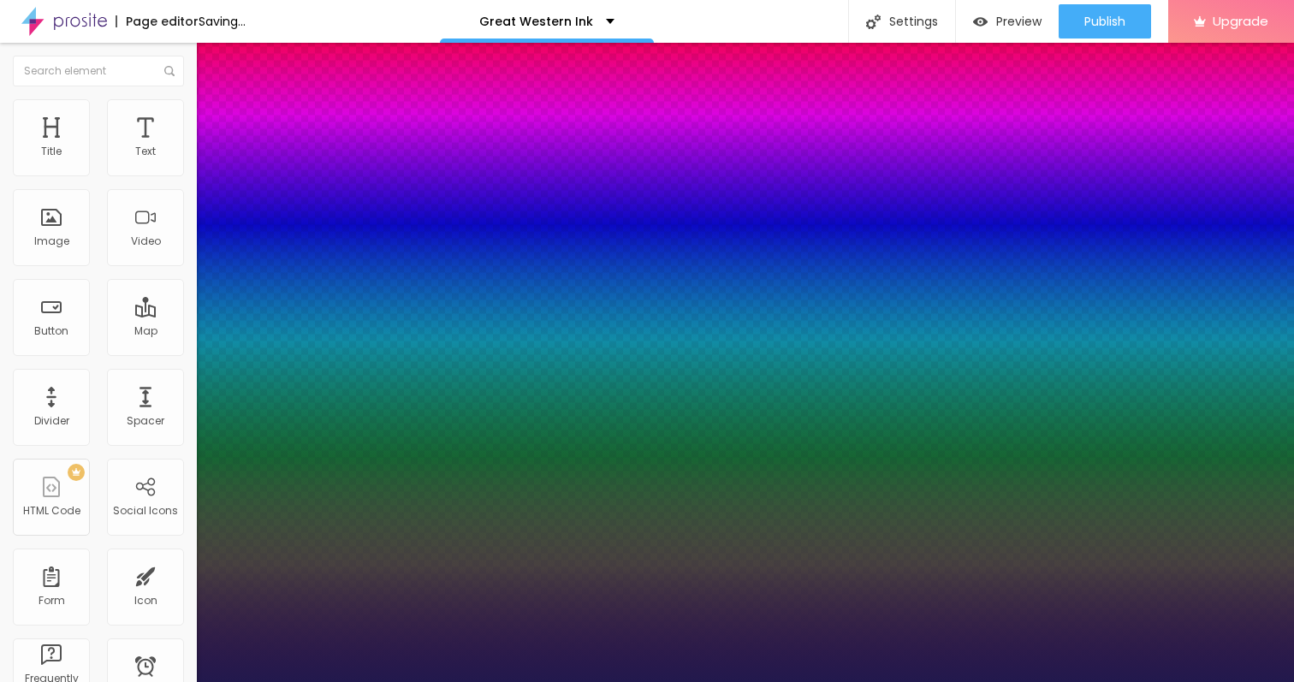
type input "1.9"
type input "1"
type input "2"
type input "1"
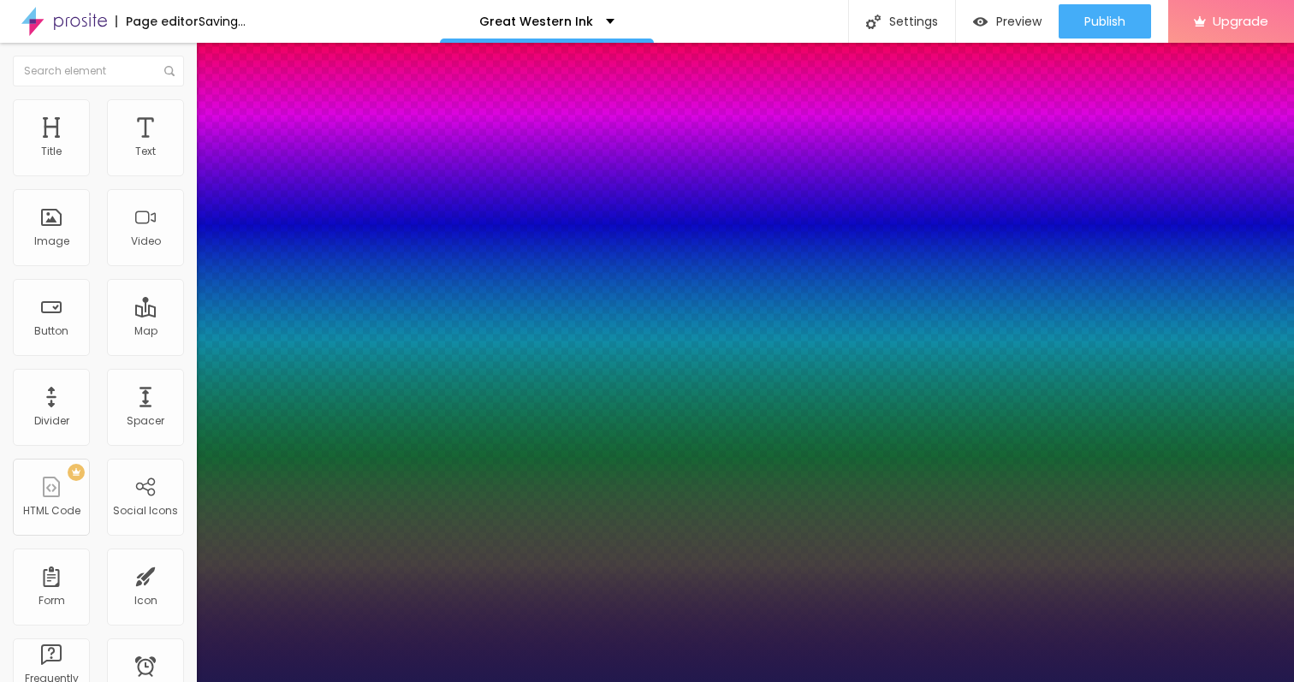
type input "2.1"
type input "1"
type input "2.2"
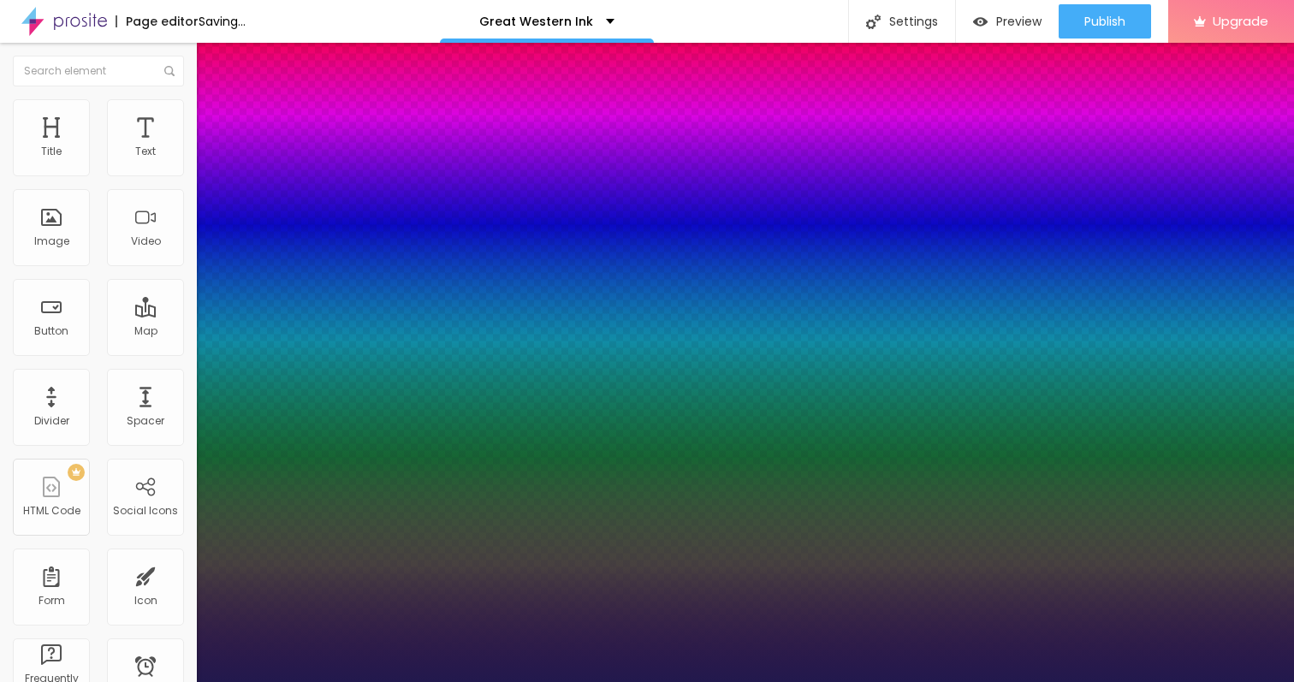
type input "1"
type input "2.3"
type input "1"
type input "2.4"
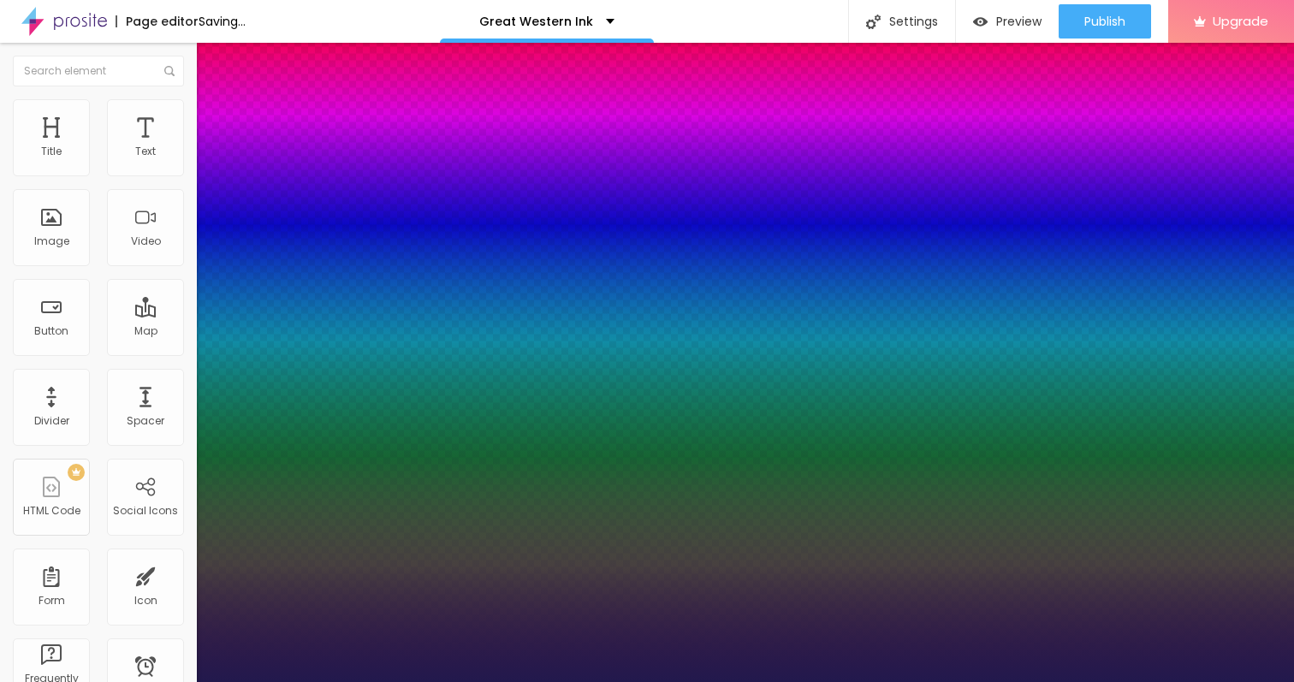
type input "2.4"
type input "1"
type input "2.5"
type input "1"
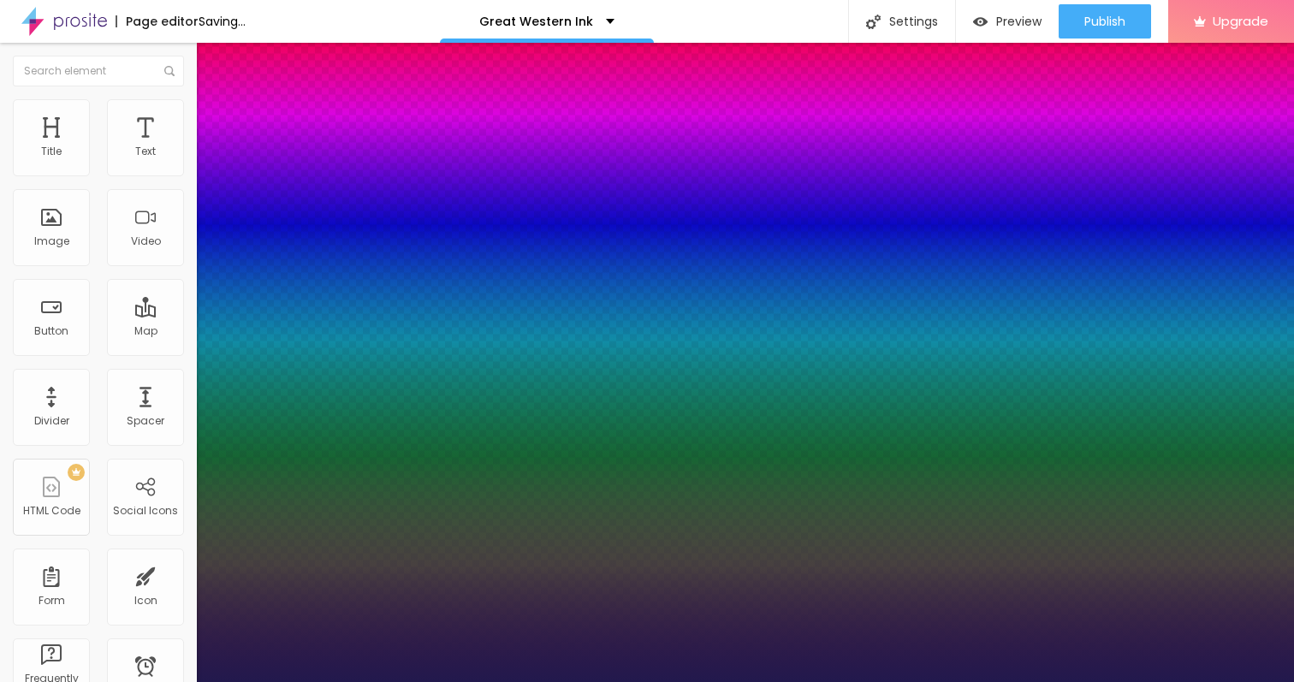
type input "2.6"
type input "1"
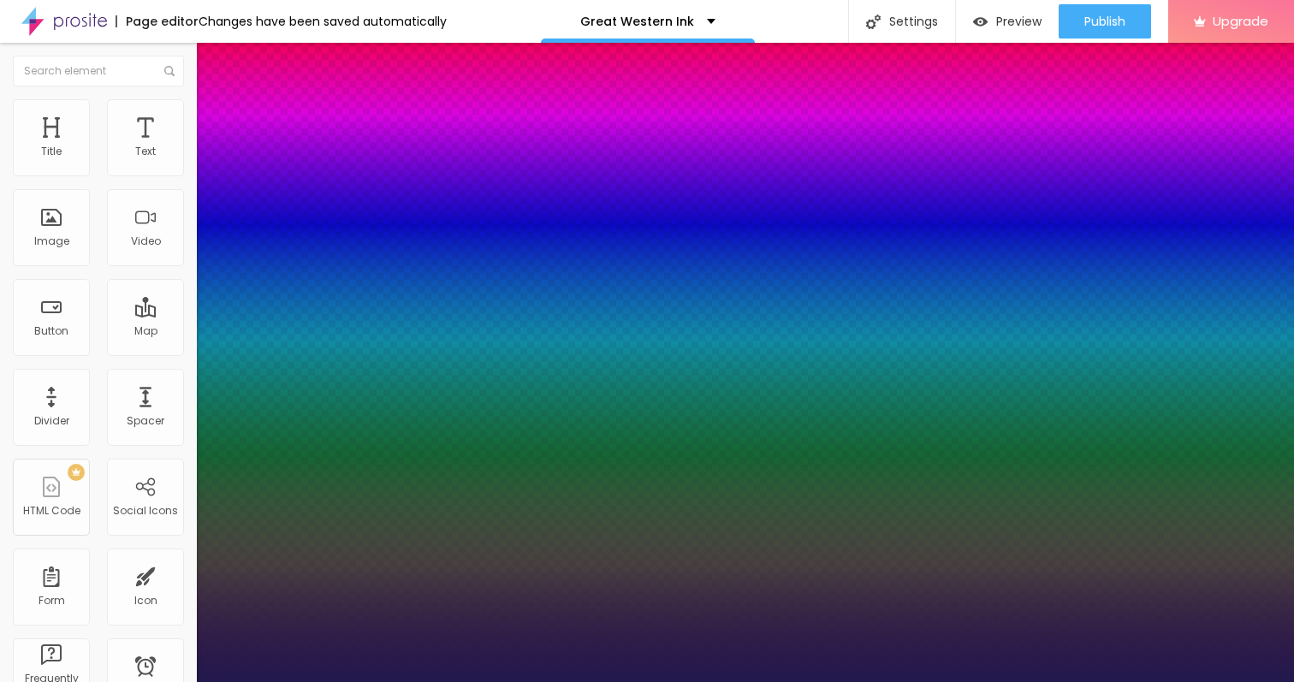
type input "2.7"
type input "1"
type input "2.8"
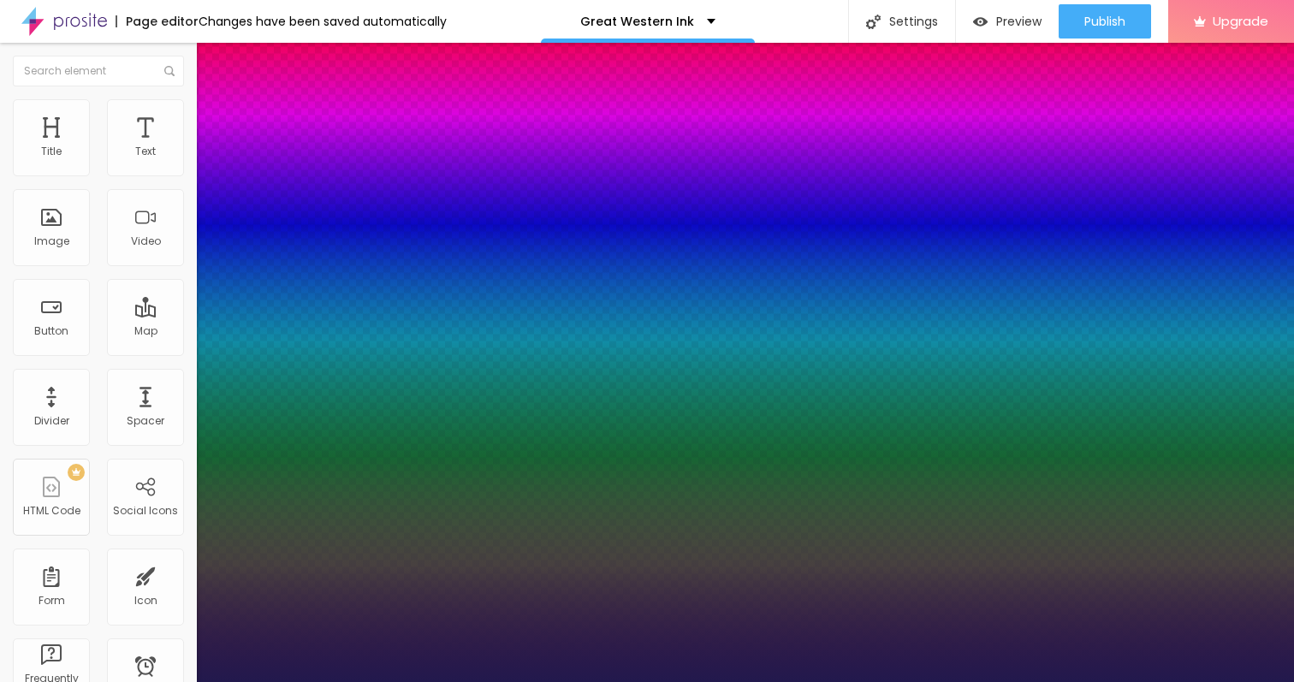
type input "1"
type input "2.9"
type input "1"
type input "3"
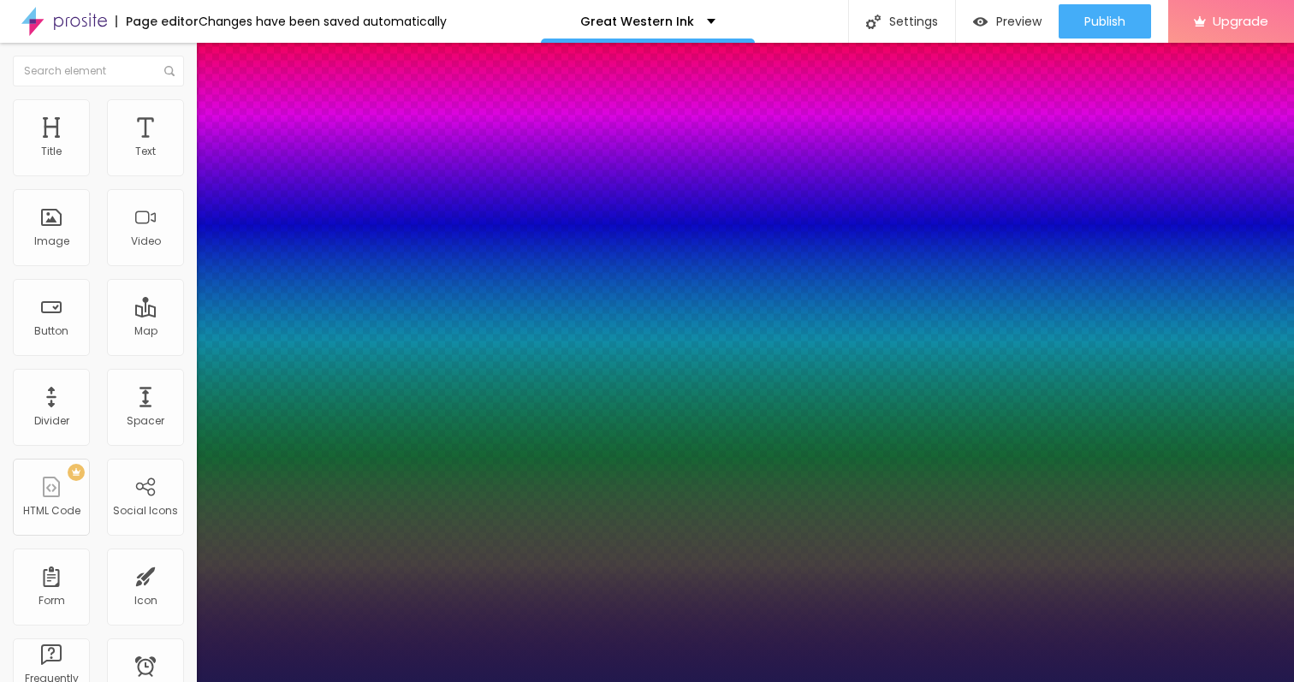
type input "3"
type input "1"
type input "3.1"
type input "1"
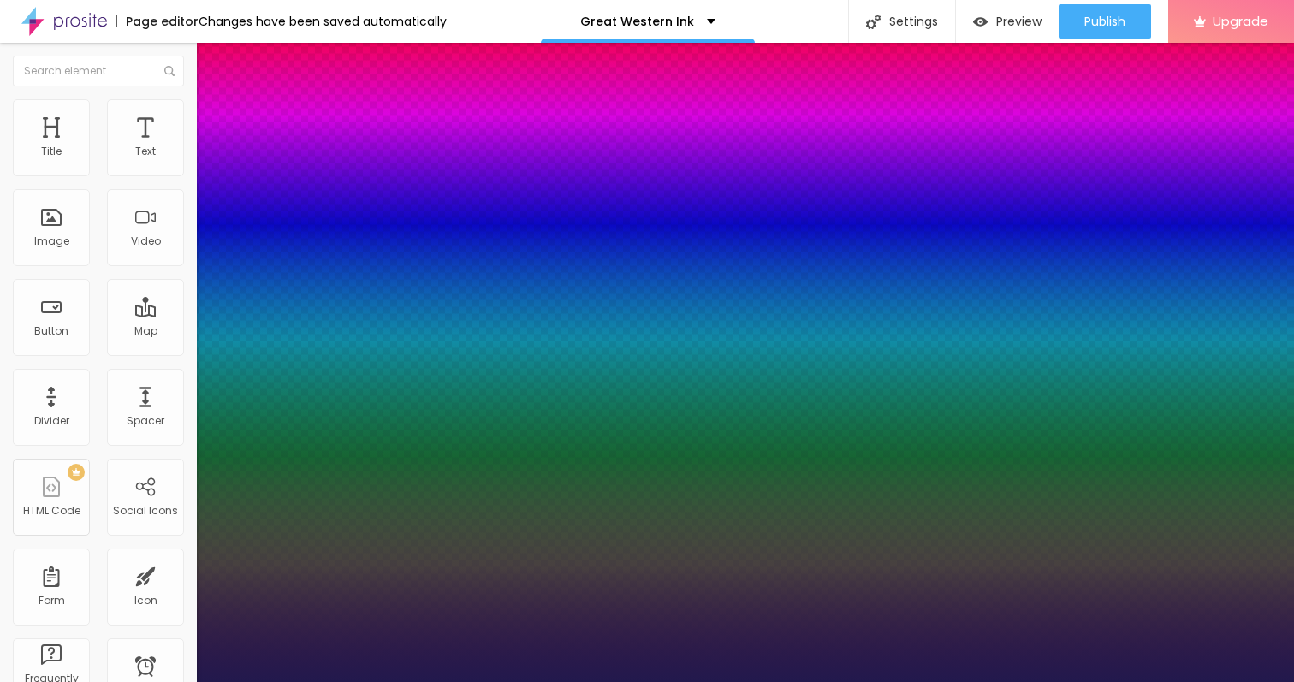
type input "3.2"
type input "1"
type input "3.3"
drag, startPoint x: 222, startPoint y: 329, endPoint x: 269, endPoint y: 331, distance: 47.1
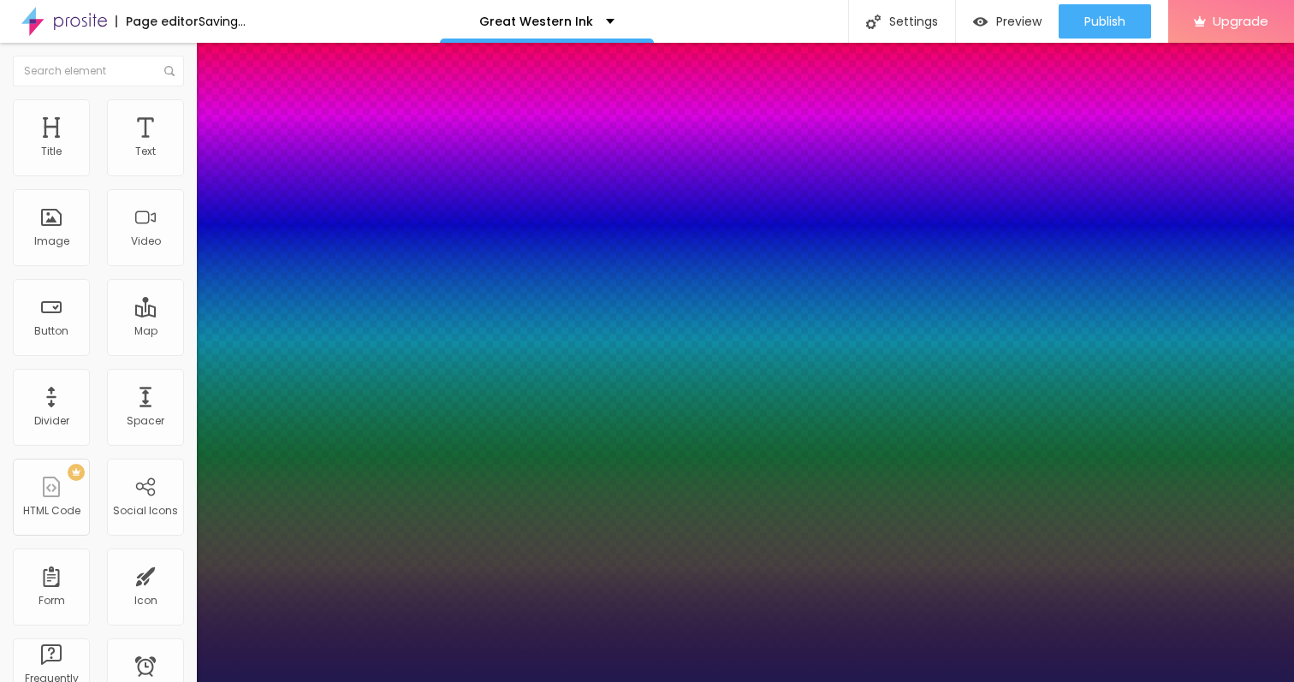
click at [187, 681] on div at bounding box center [647, 682] width 1294 height 0
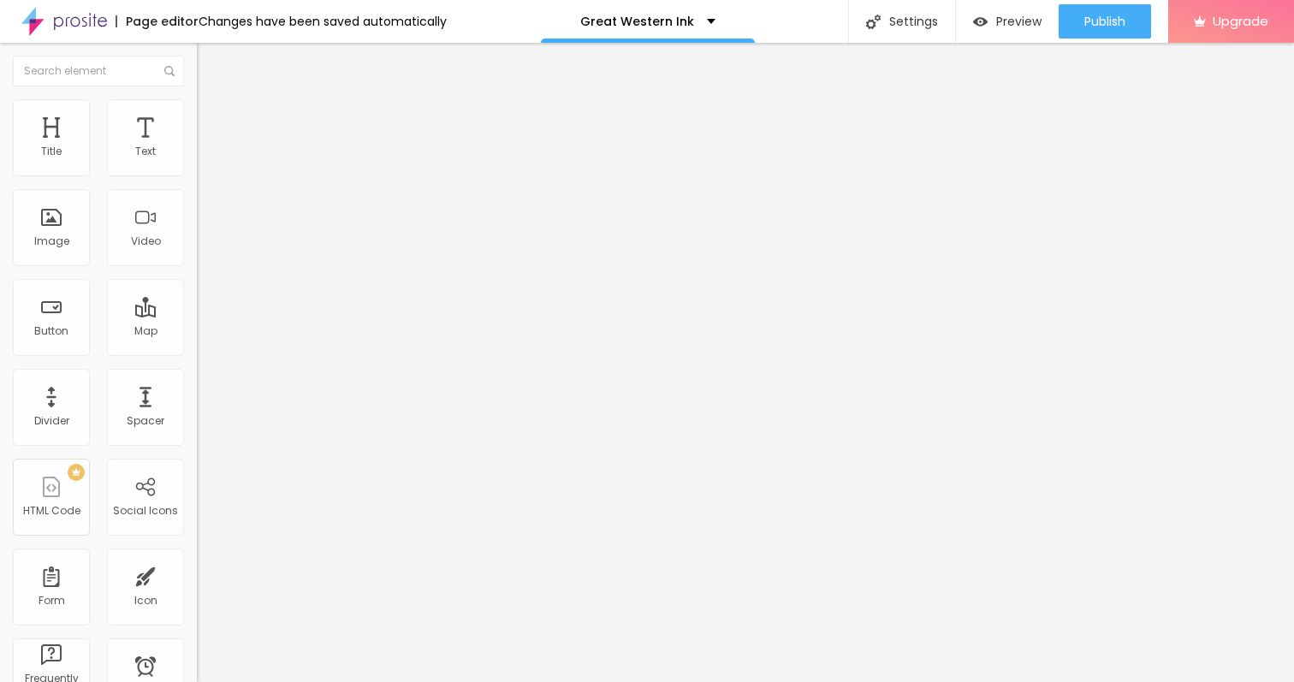
click at [197, 116] on li "Advanced" at bounding box center [295, 107] width 197 height 17
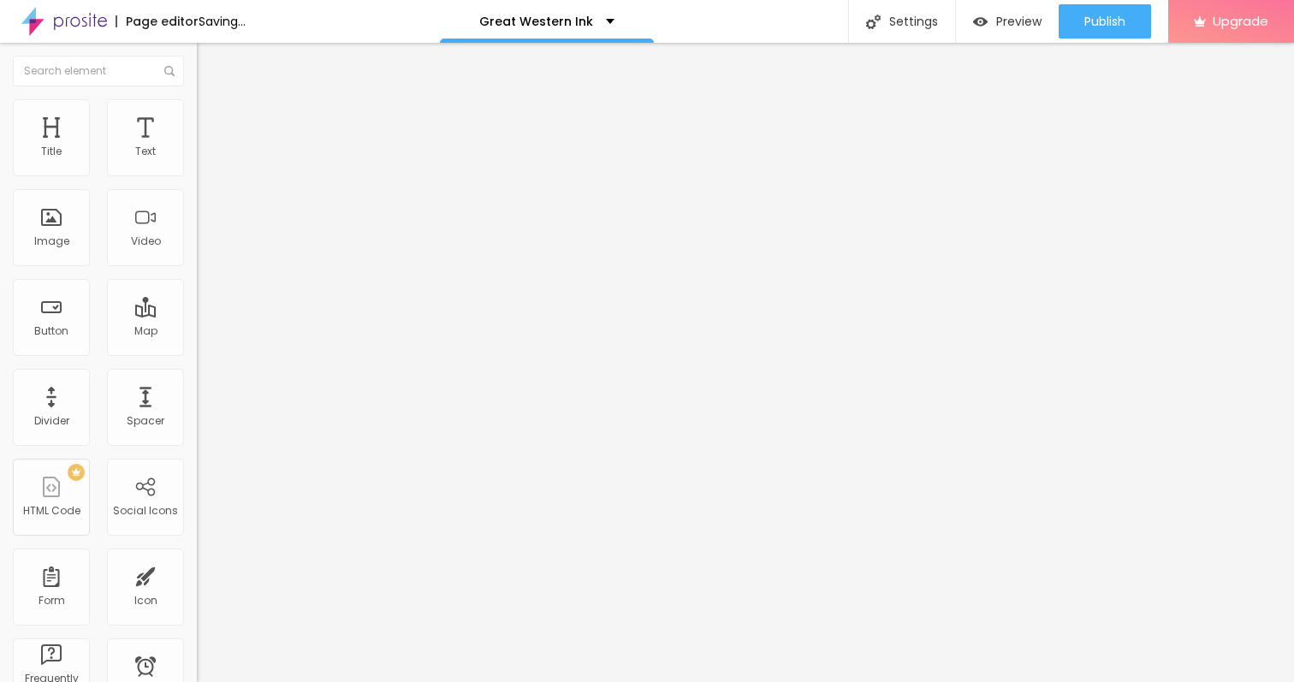
drag, startPoint x: 50, startPoint y: 166, endPoint x: 64, endPoint y: 169, distance: 14.8
click at [197, 315] on input "range" at bounding box center [252, 322] width 110 height 14
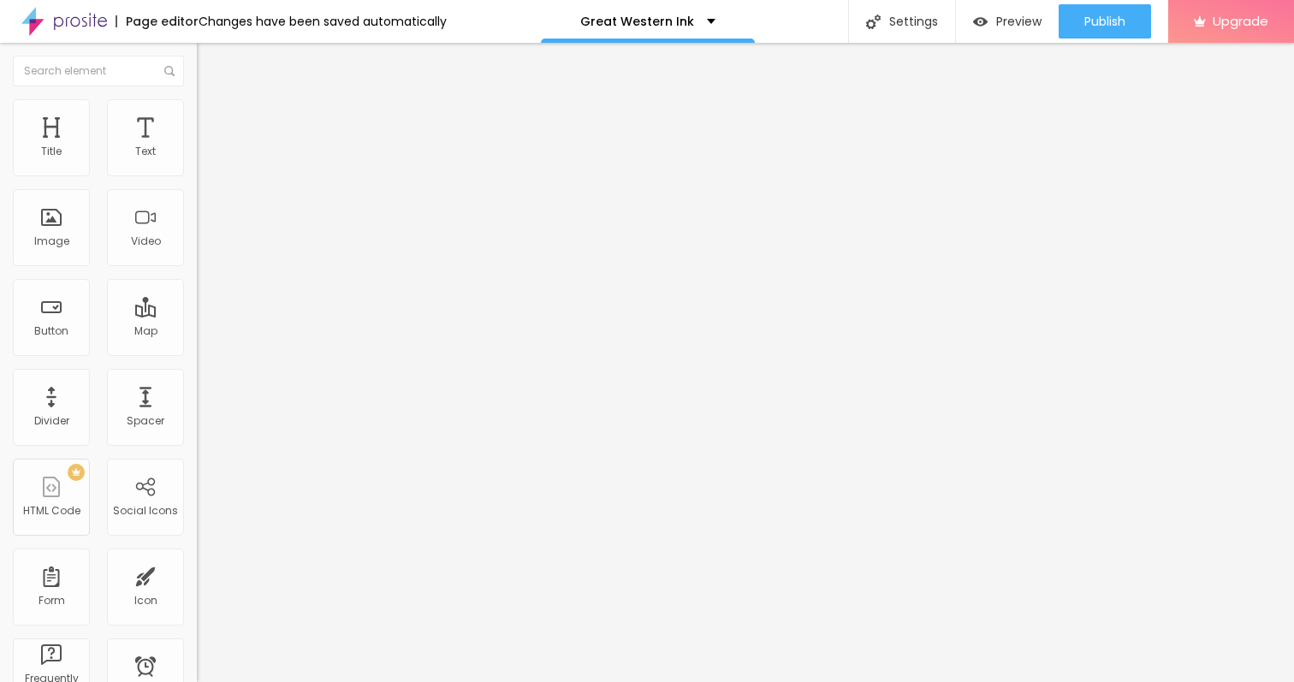
click at [204, 159] on icon "button" at bounding box center [209, 154] width 10 height 10
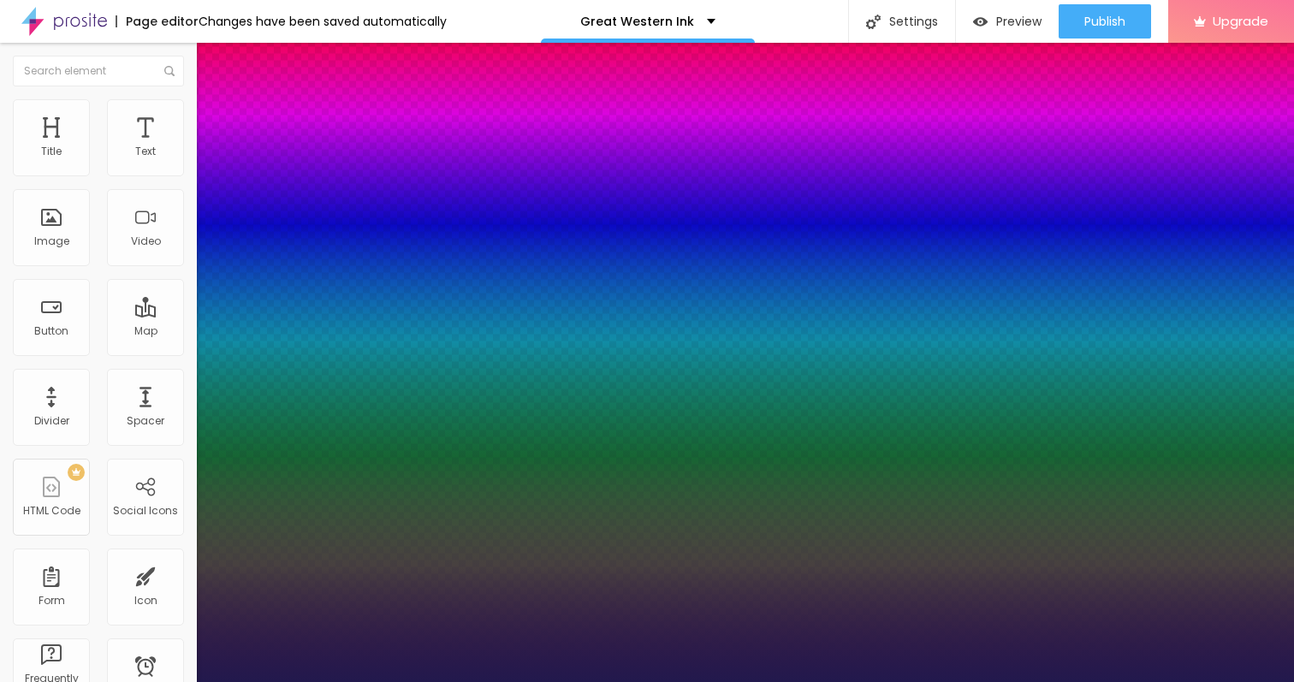
click at [128, 681] on div at bounding box center [647, 682] width 1294 height 0
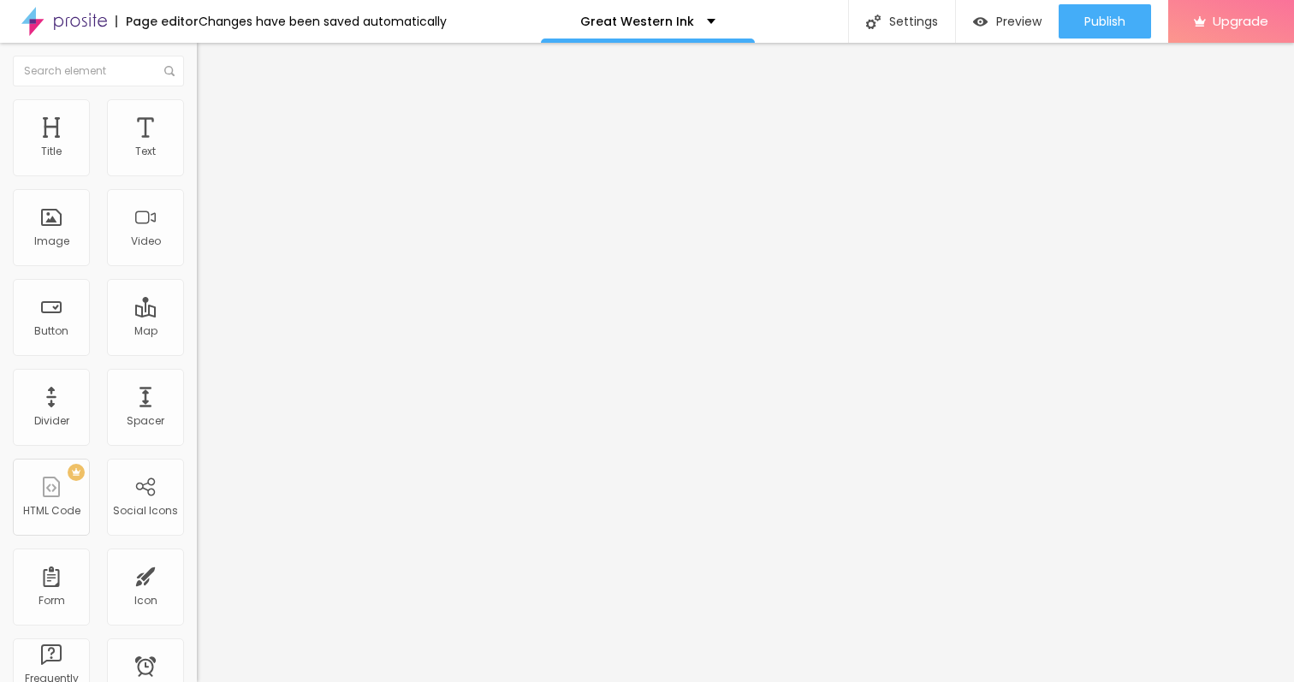
click at [212, 118] on span "Advanced" at bounding box center [240, 111] width 56 height 15
drag, startPoint x: 62, startPoint y: 169, endPoint x: 72, endPoint y: 168, distance: 10.4
click at [197, 315] on input "range" at bounding box center [252, 322] width 110 height 14
click at [67, 325] on div "Button" at bounding box center [51, 331] width 34 height 12
click at [197, 161] on input "Click me" at bounding box center [299, 152] width 205 height 17
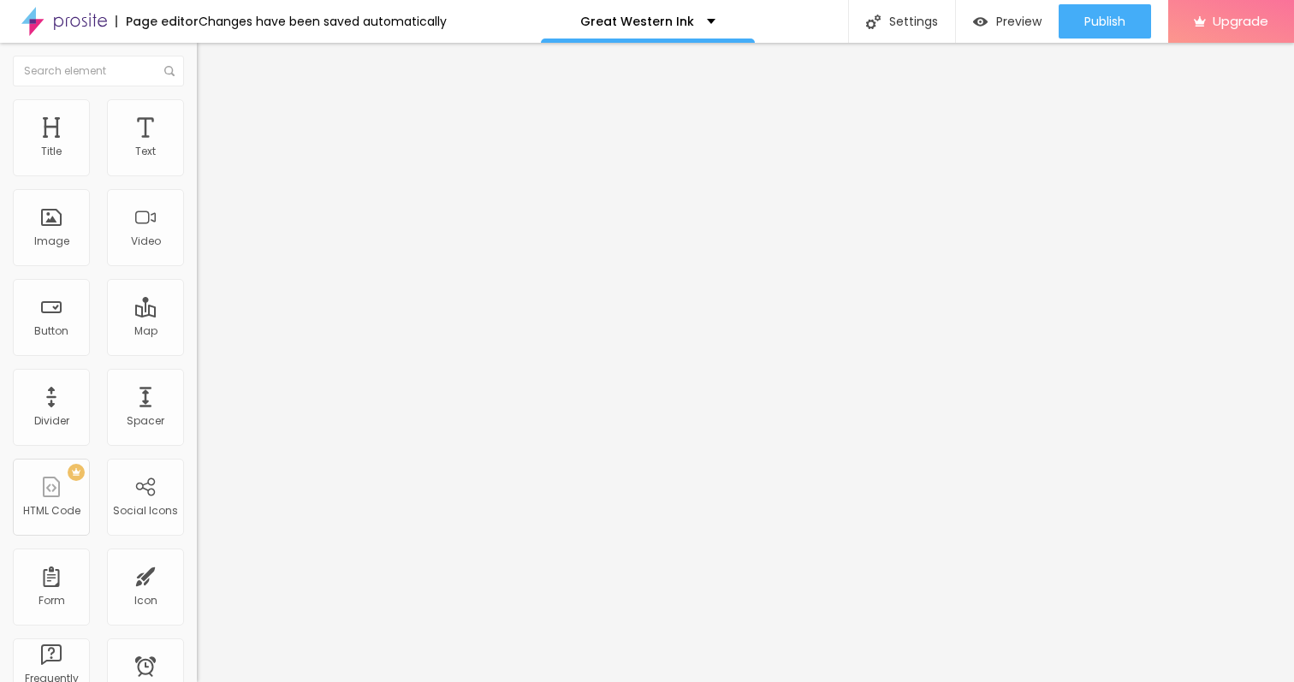
click at [197, 161] on input "Click me" at bounding box center [299, 152] width 205 height 17
paste input "→ VIEW DOCUMENT HERE"
click at [197, 352] on input "https://" at bounding box center [299, 343] width 205 height 17
paste input "[DOMAIN_NAME]"
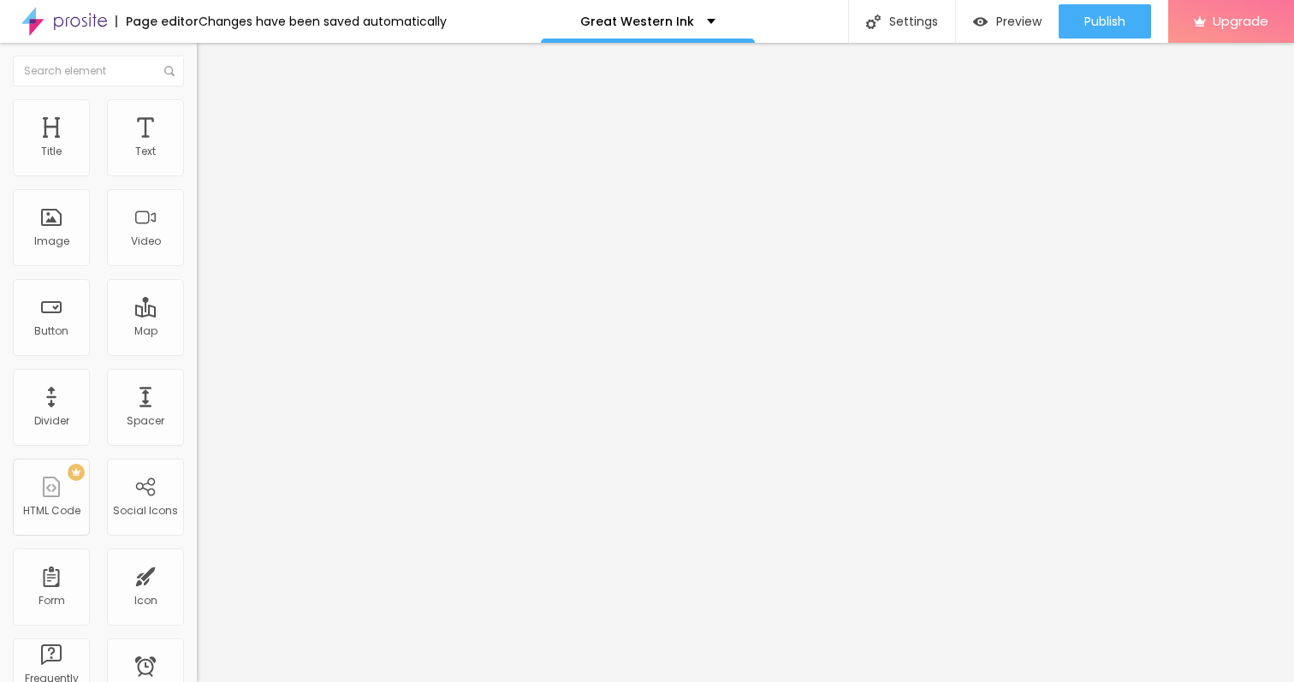
click at [212, 121] on span "Advanced" at bounding box center [240, 128] width 56 height 15
click at [197, 332] on input "range" at bounding box center [252, 339] width 110 height 14
click at [197, 164] on button "button" at bounding box center [209, 155] width 24 height 18
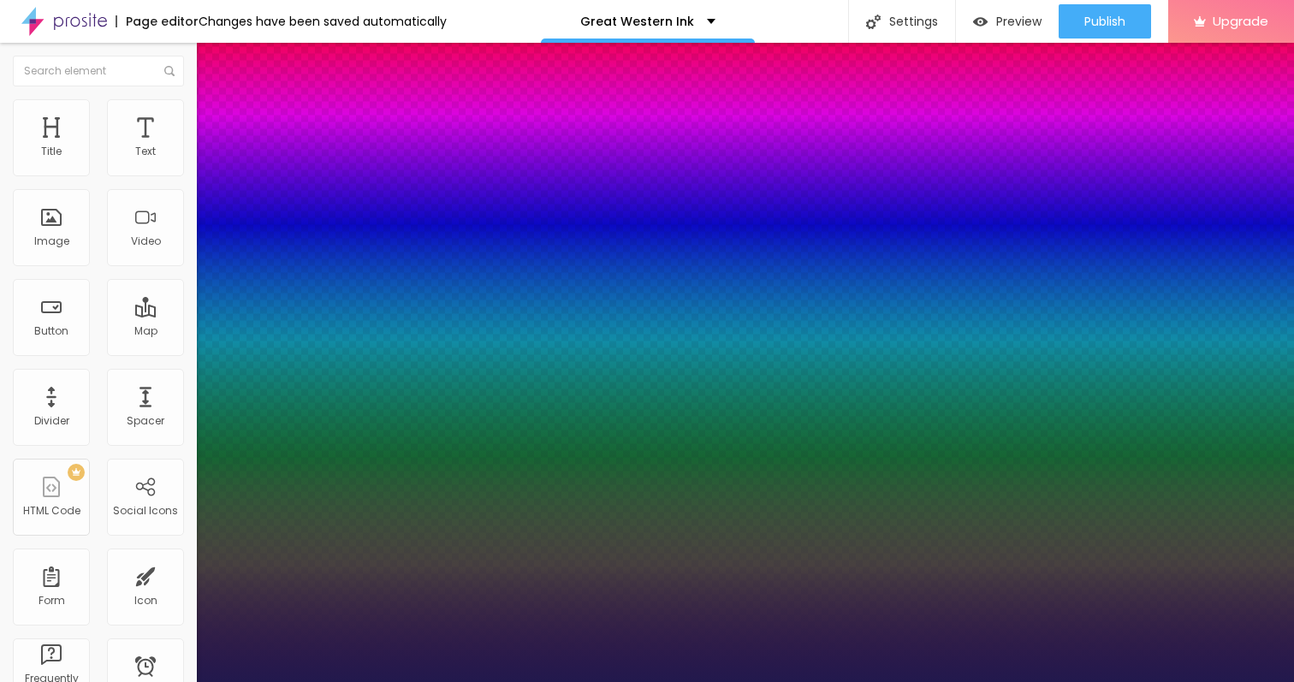
drag, startPoint x: 269, startPoint y: 329, endPoint x: 255, endPoint y: 329, distance: 13.7
click at [145, 681] on div at bounding box center [647, 682] width 1294 height 0
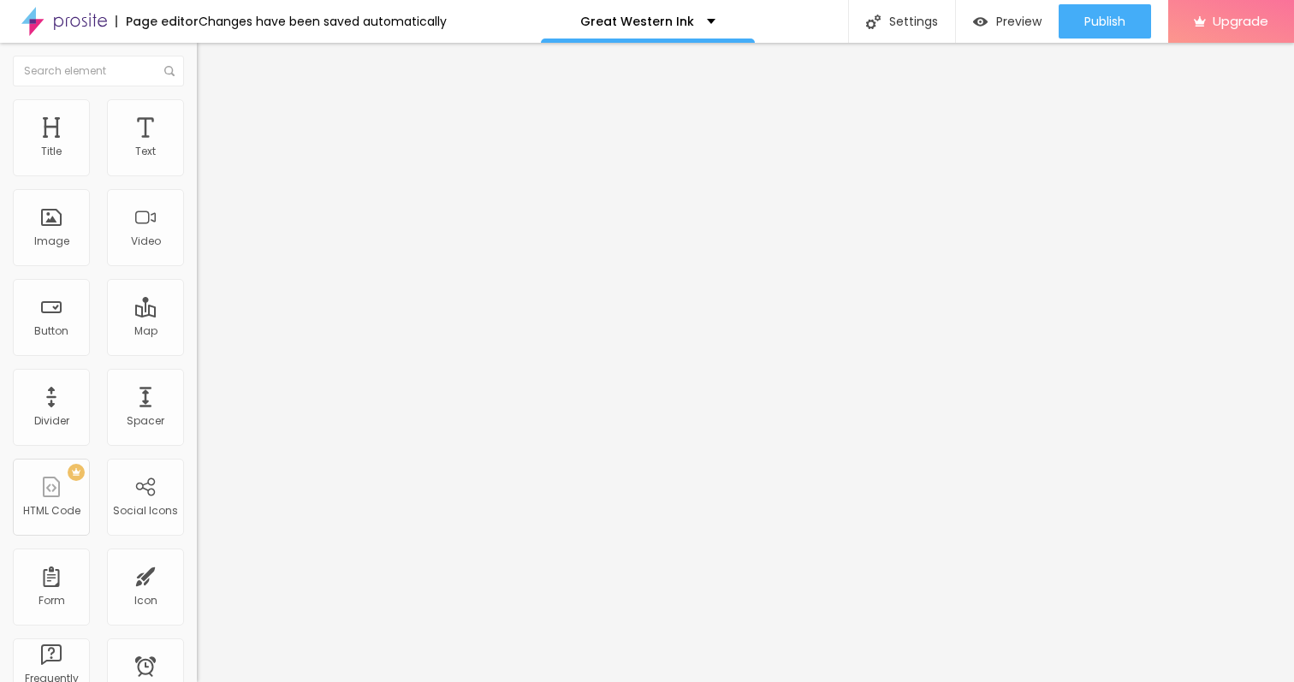
click at [212, 118] on span "Advanced" at bounding box center [240, 111] width 56 height 15
